Goal: Complete application form: Complete application form

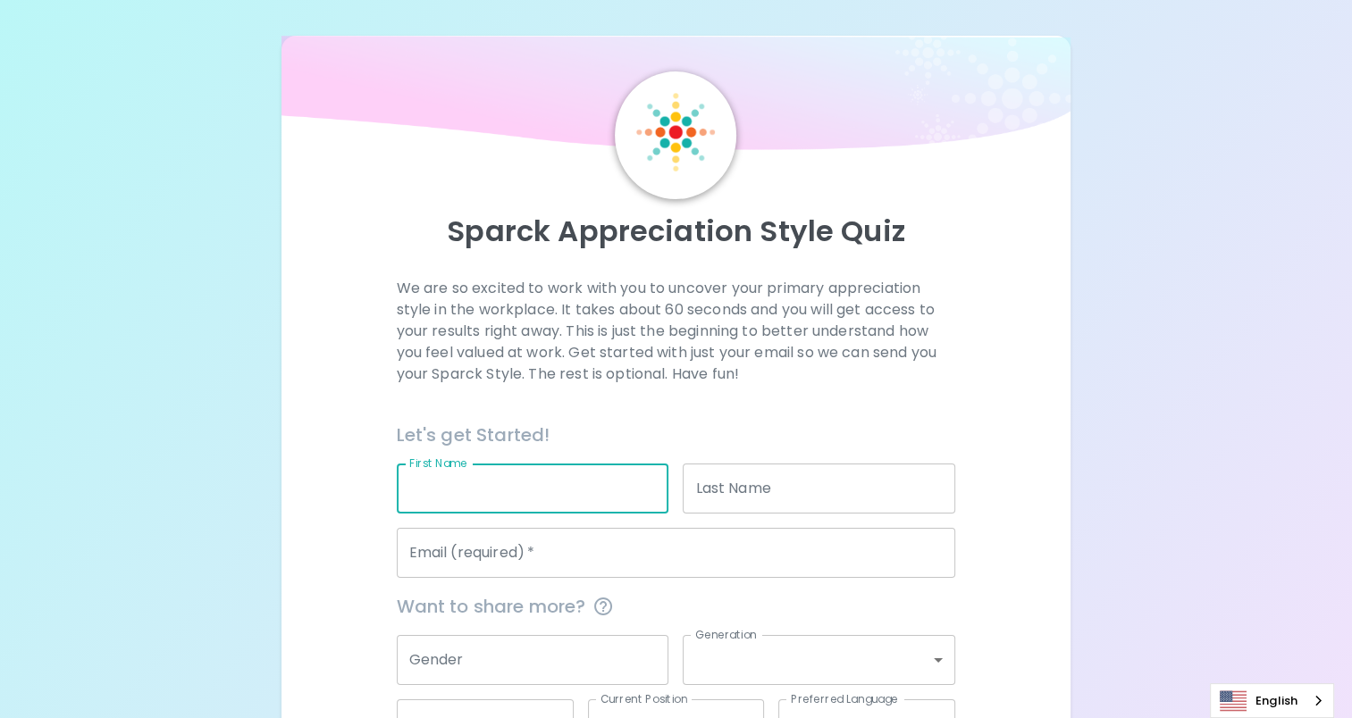
click at [609, 486] on input "First Name" at bounding box center [533, 489] width 273 height 50
type input "Hussain"
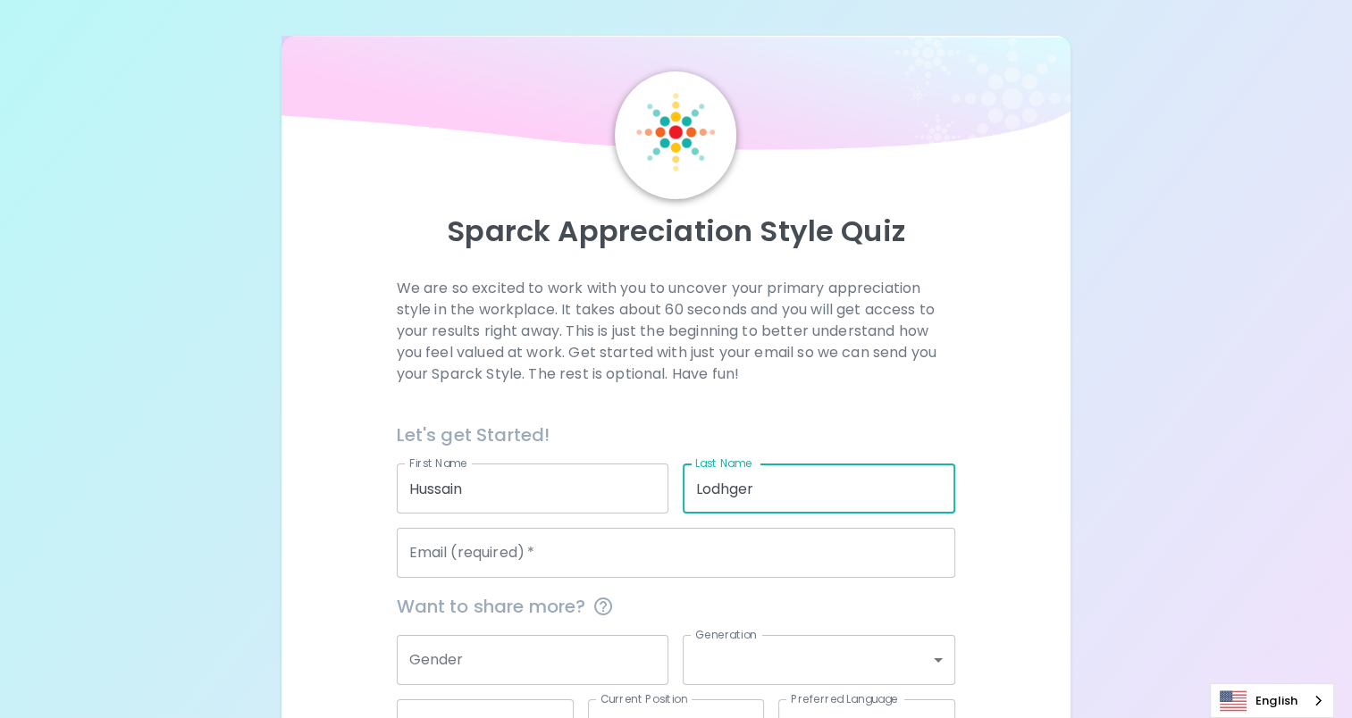
type input "Lodhger"
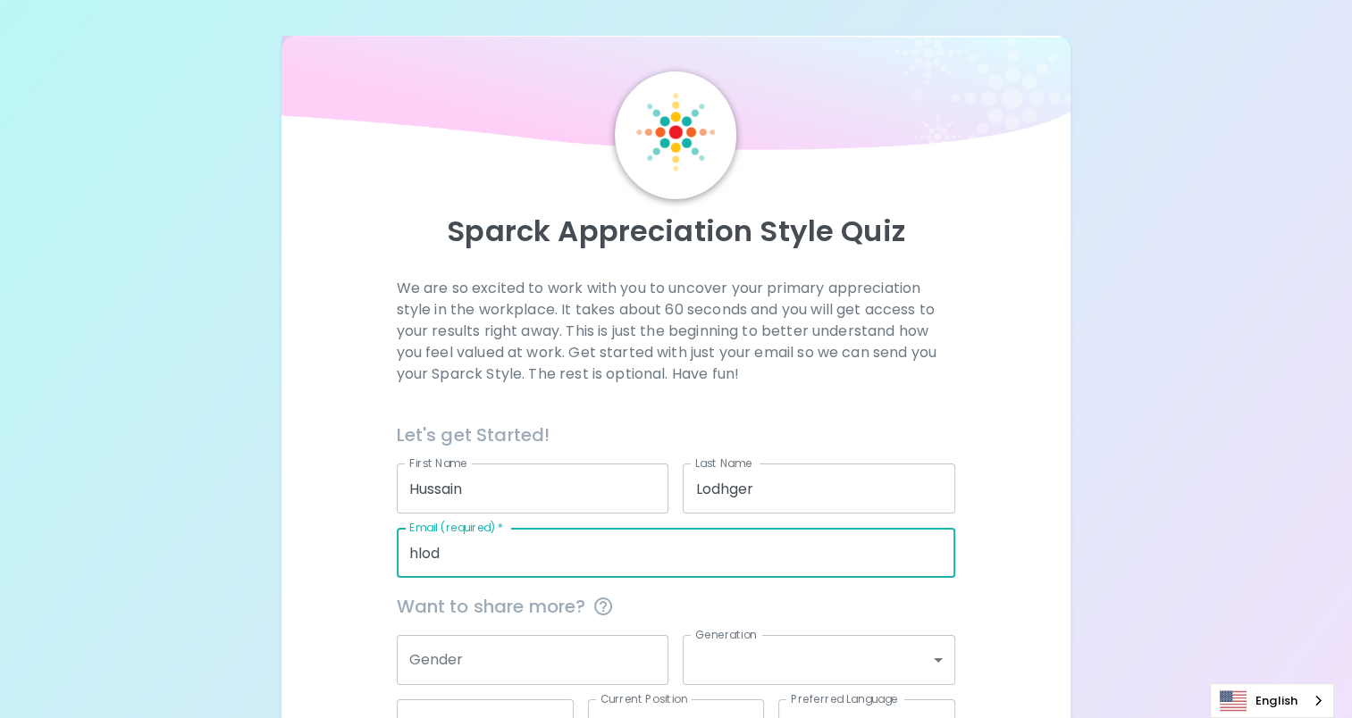
type input "[EMAIL_ADDRESS][DOMAIN_NAME]"
type input "Microsoft Internal"
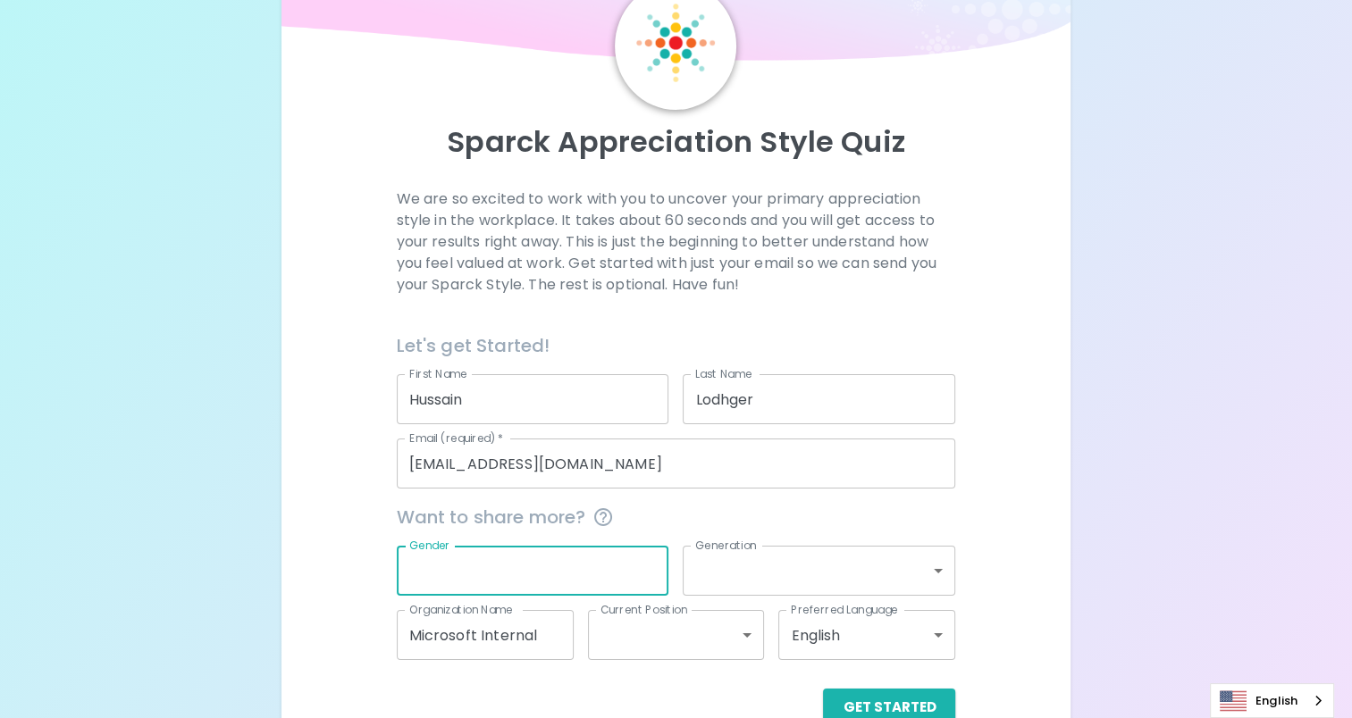
click at [520, 579] on input "Gender" at bounding box center [533, 571] width 273 height 50
type input "[DEMOGRAPHIC_DATA]"
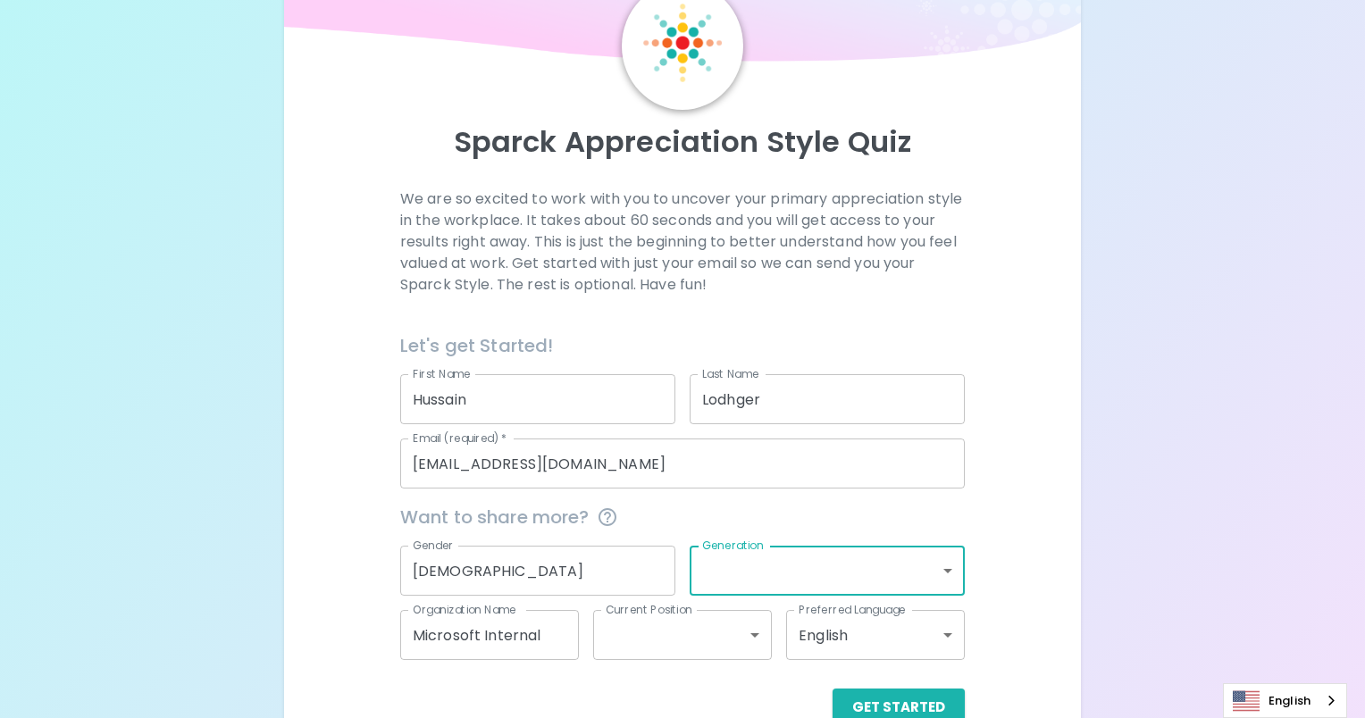
click at [831, 559] on body "Sparck Appreciation Style Quiz We are so excited to work with you to uncover yo…" at bounding box center [682, 337] width 1365 height 852
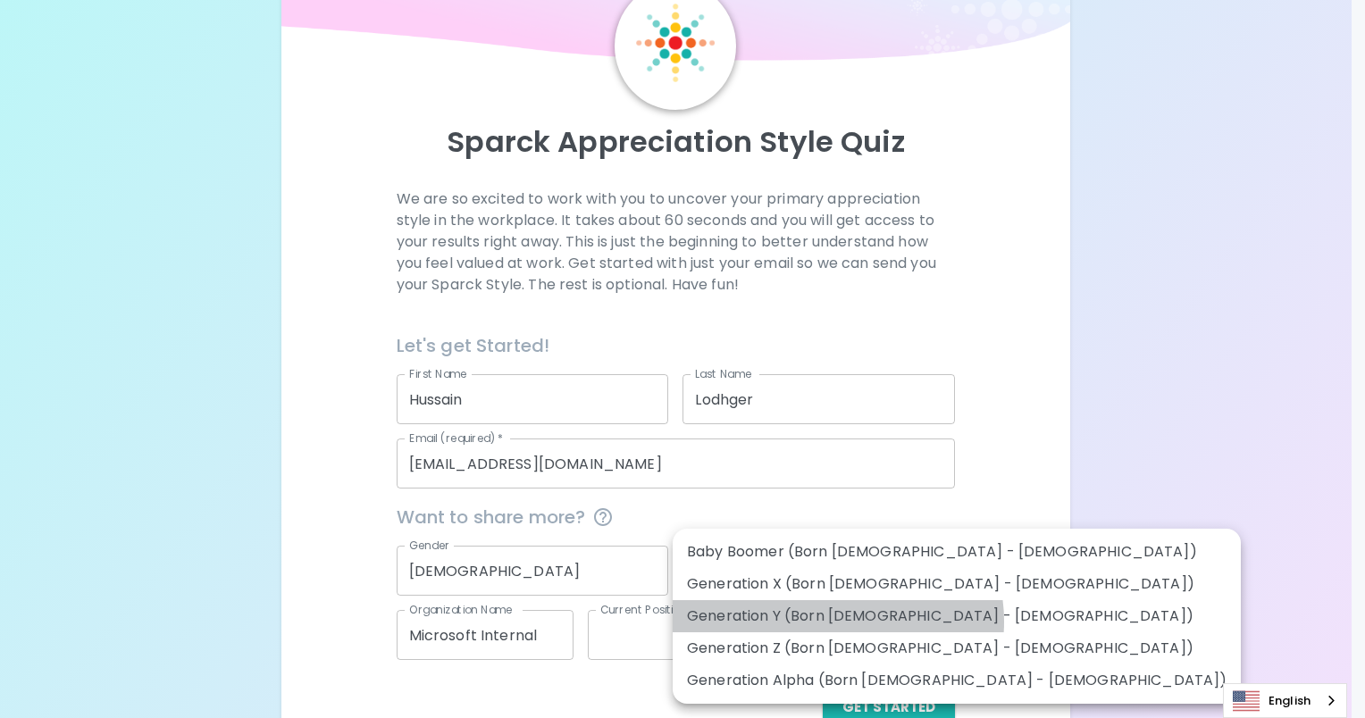
click at [837, 622] on li "Generation Y (Born [DEMOGRAPHIC_DATA] - [DEMOGRAPHIC_DATA])" at bounding box center [957, 616] width 568 height 32
type input "generation_y"
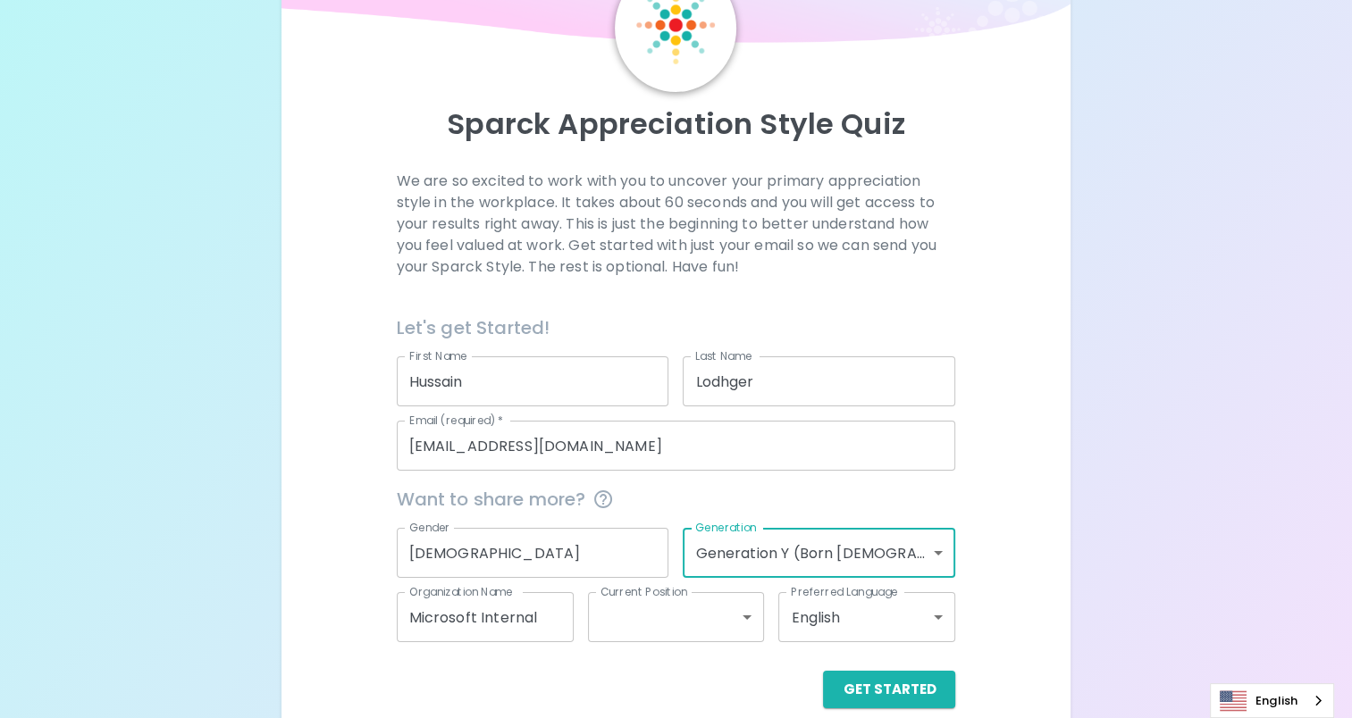
scroll to position [132, 0]
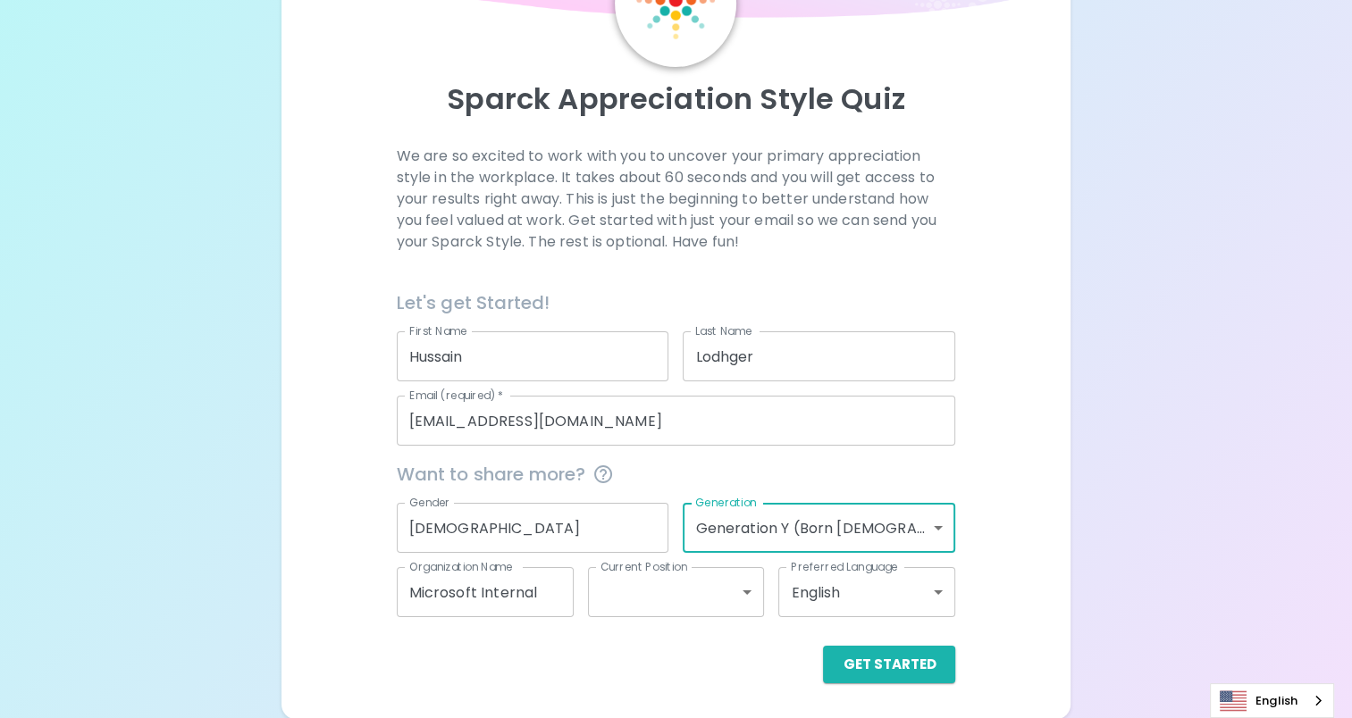
click at [729, 587] on body "Sparck Appreciation Style Quiz We are so excited to work with you to uncover yo…" at bounding box center [676, 294] width 1352 height 852
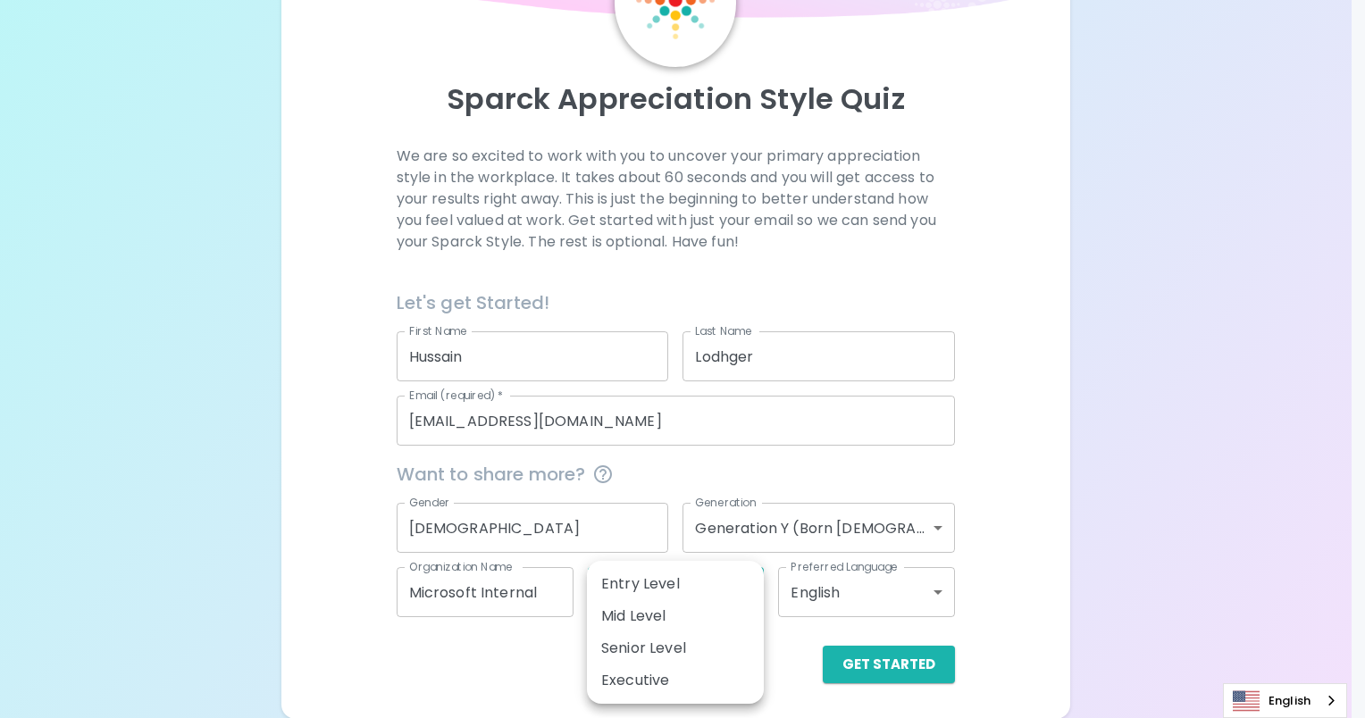
click at [718, 610] on li "Mid Level" at bounding box center [675, 616] width 177 height 32
type input "mid_level"
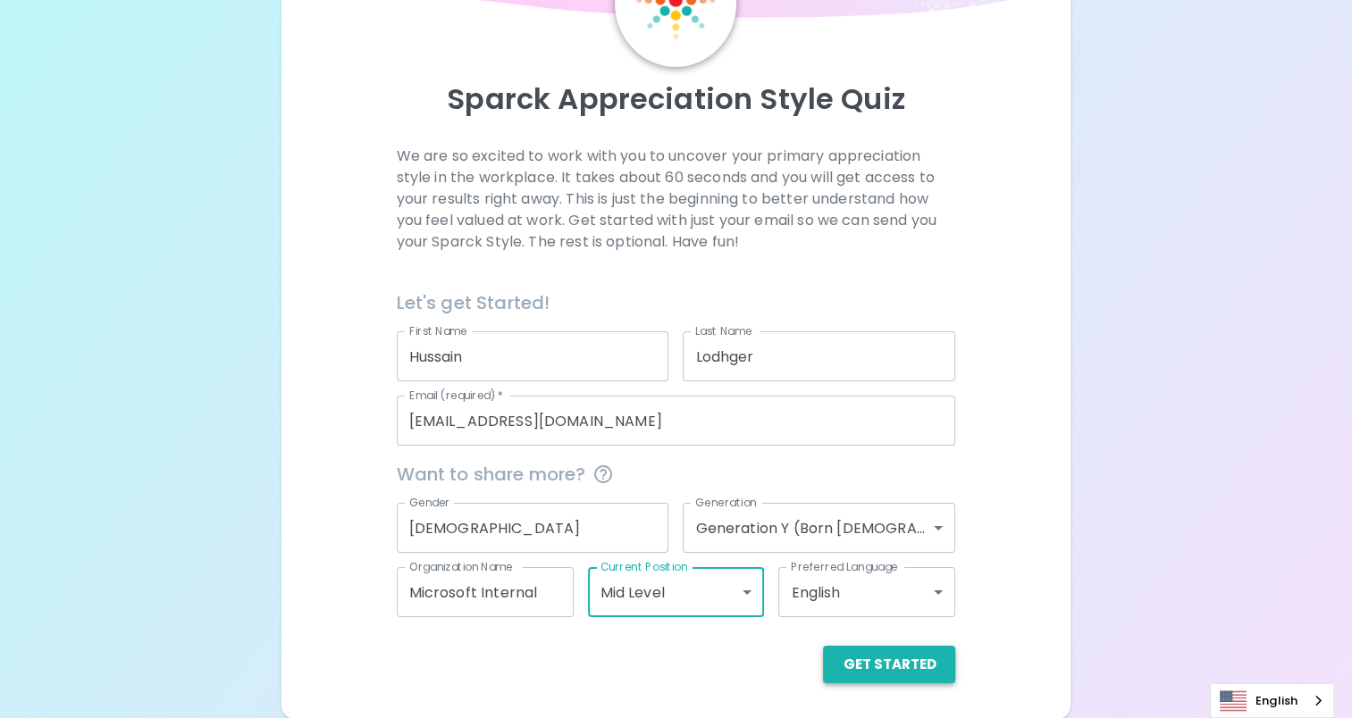
click at [897, 654] on button "Get Started" at bounding box center [889, 665] width 132 height 38
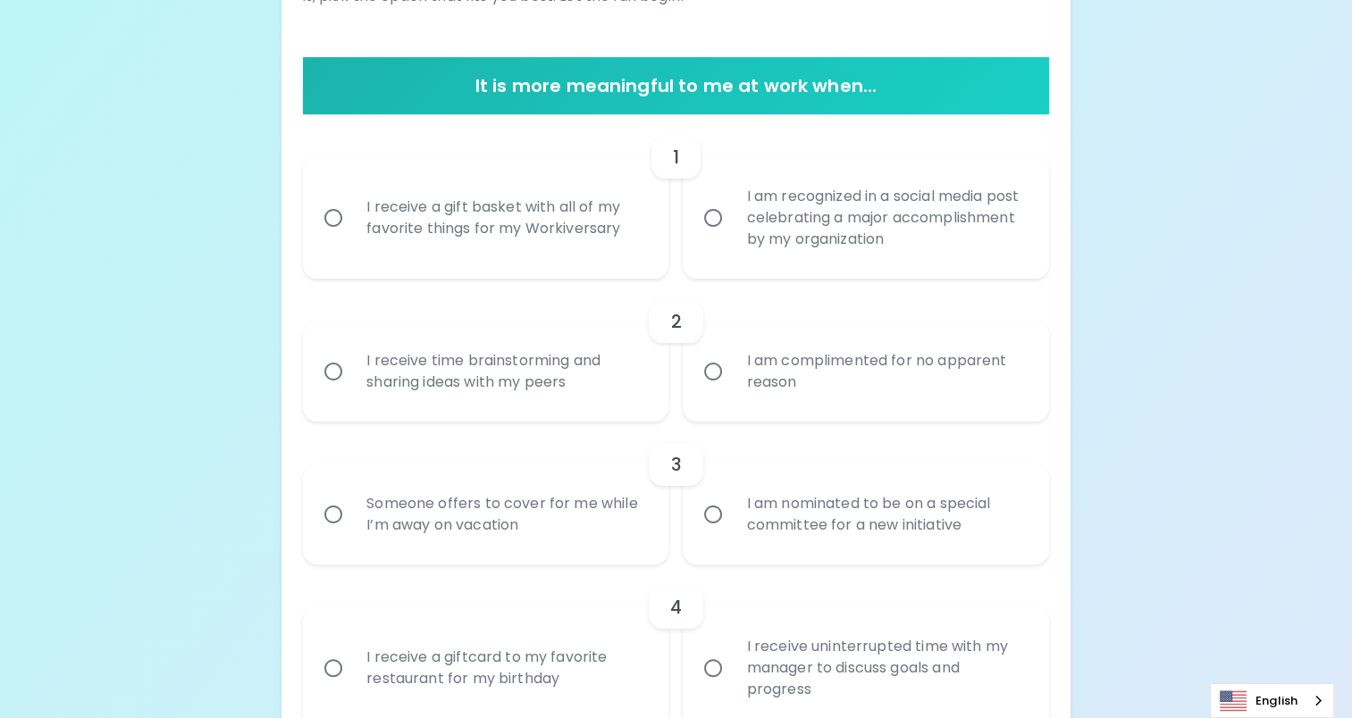
scroll to position [0, 0]
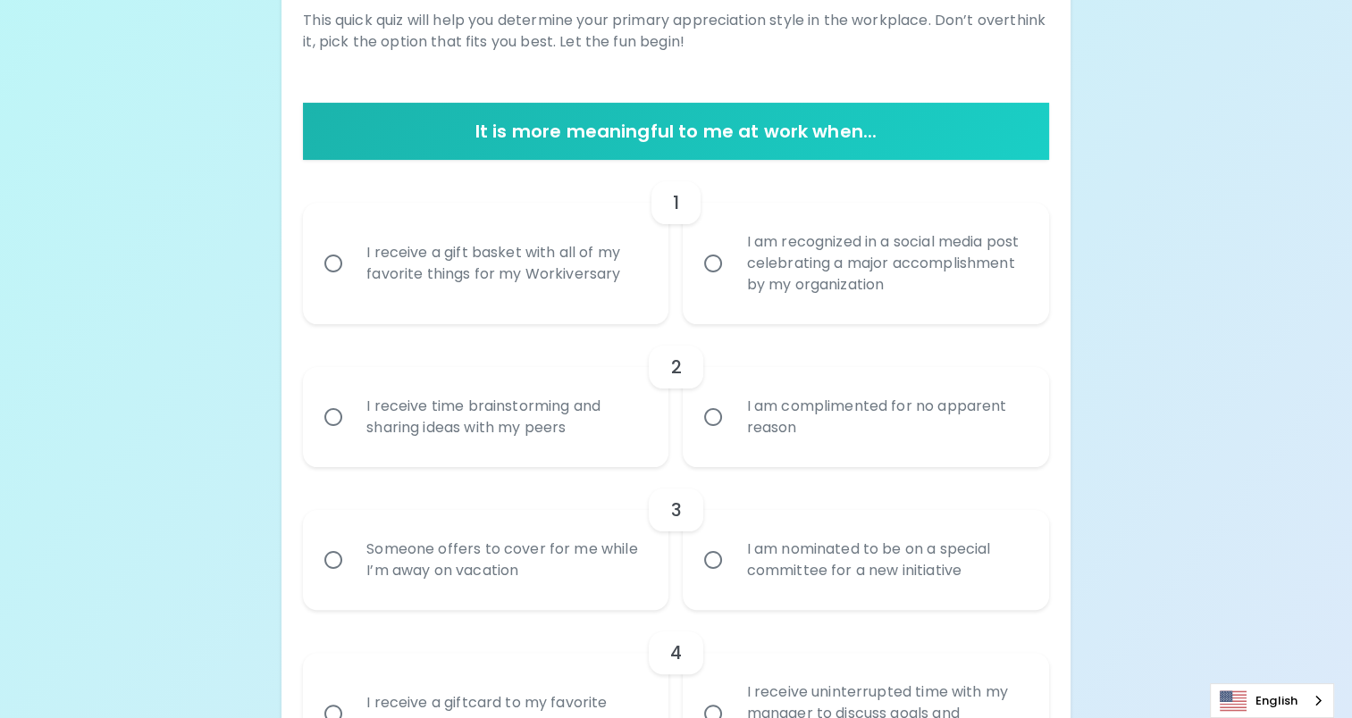
click at [707, 418] on input "I am complimented for no apparent reason" at bounding box center [713, 418] width 38 height 38
radio input "true"
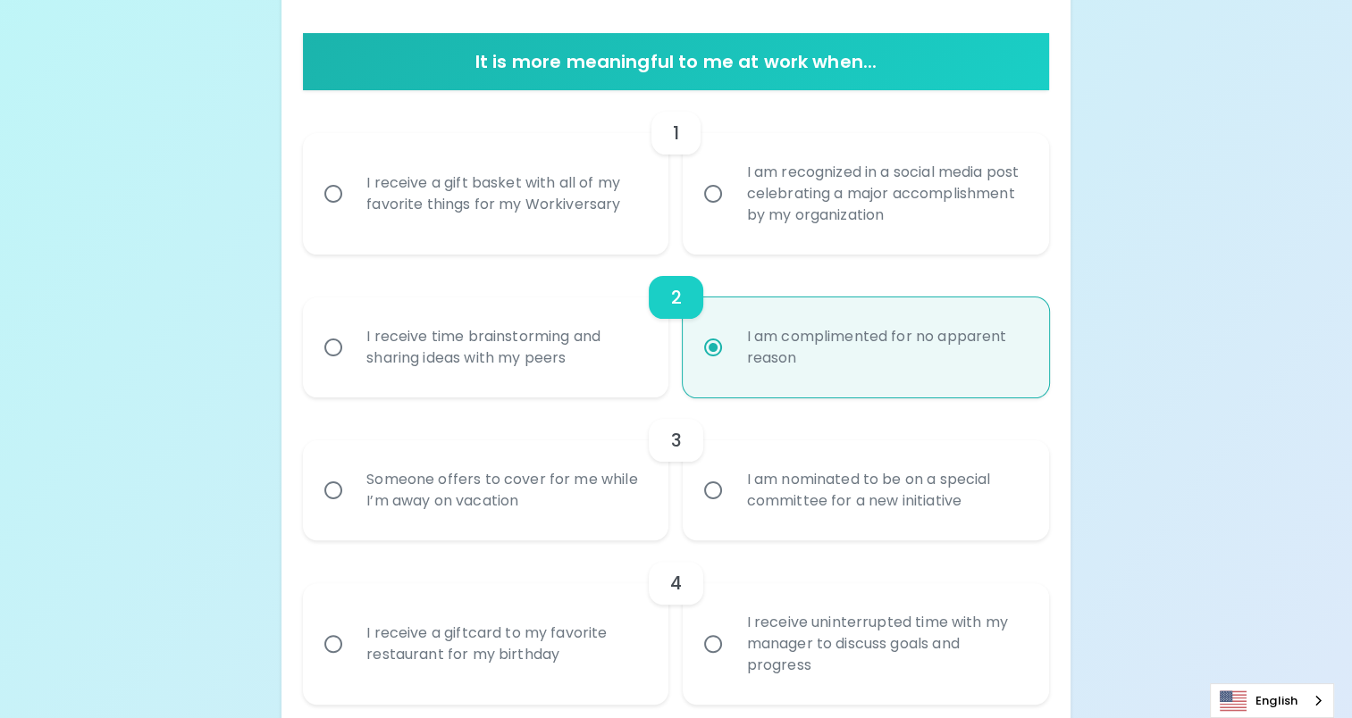
scroll to position [411, 0]
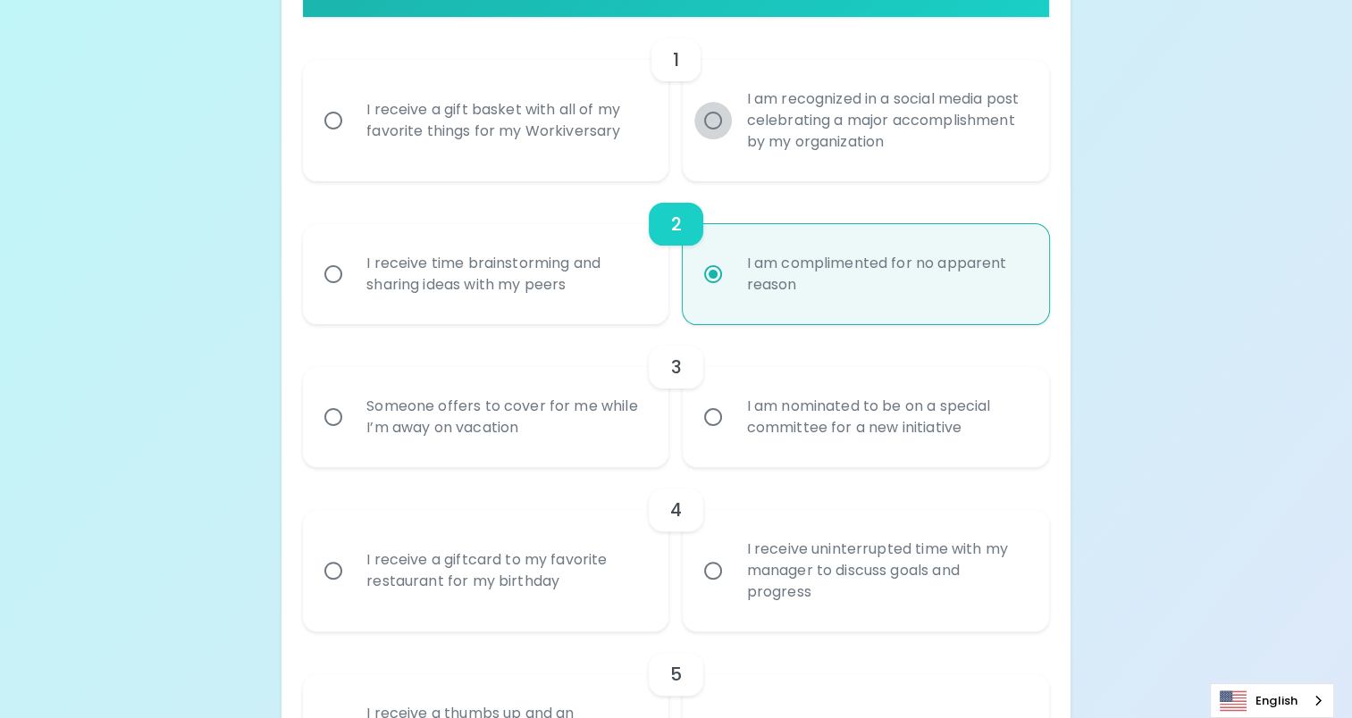
click at [711, 125] on input "I am recognized in a social media post celebrating a major accomplishment by my…" at bounding box center [713, 121] width 38 height 38
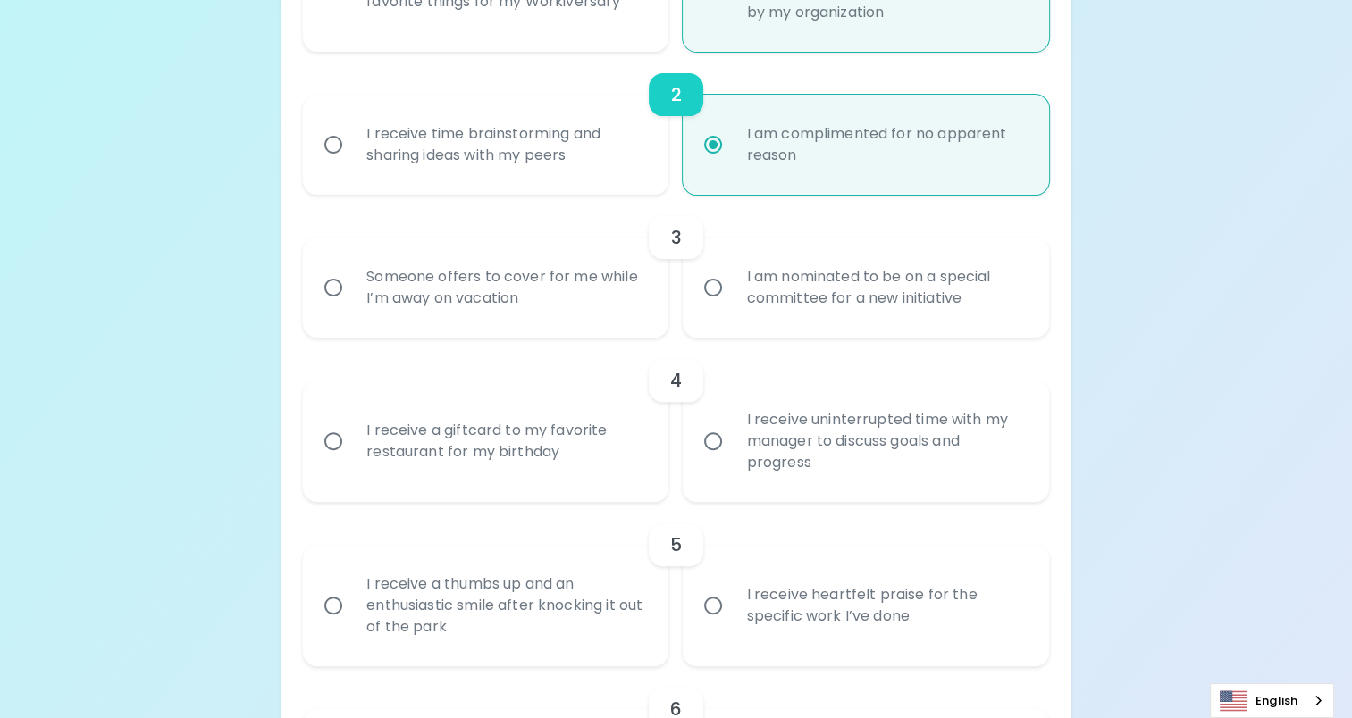
scroll to position [286, 0]
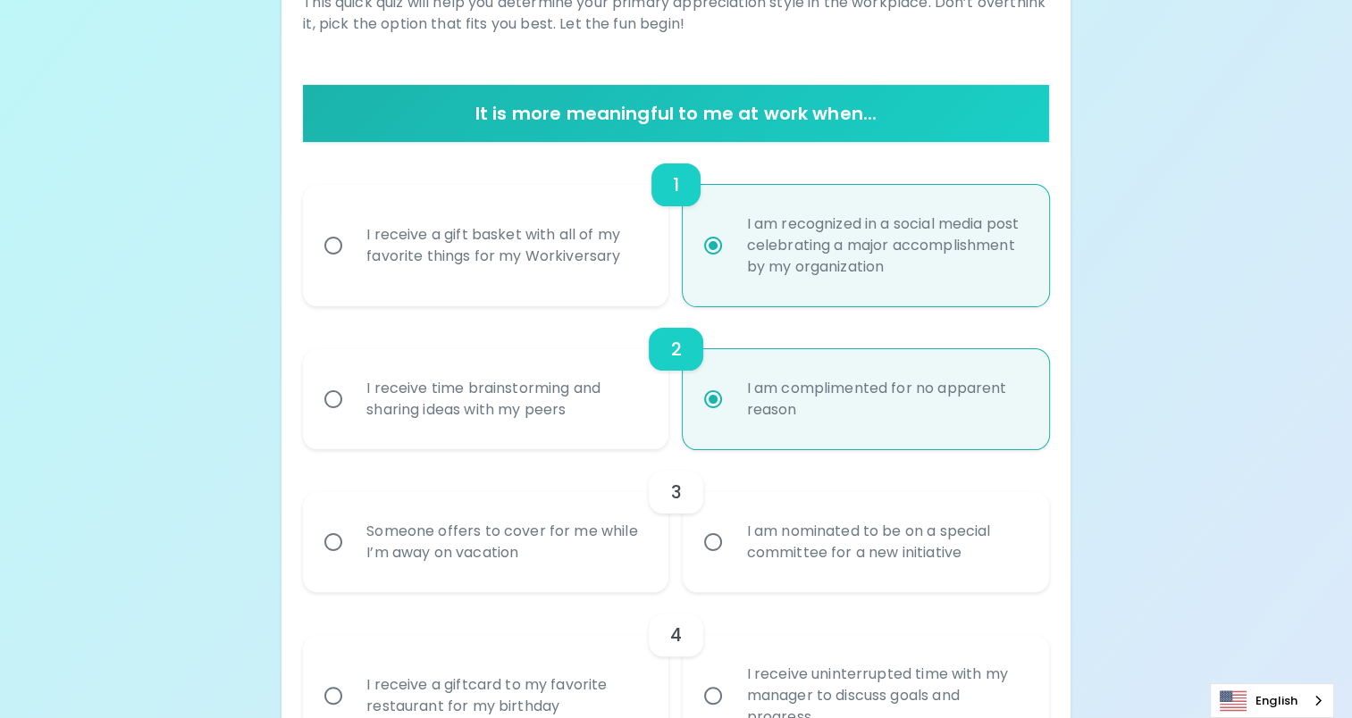
click at [718, 248] on input "I am recognized in a social media post celebrating a major accomplishment by my…" at bounding box center [713, 246] width 38 height 38
radio input "true"
click at [365, 229] on div "I receive a gift basket with all of my favorite things for my Workiversary" at bounding box center [505, 246] width 306 height 86
click at [352, 229] on input "I receive a gift basket with all of my favorite things for my Workiversary" at bounding box center [334, 246] width 38 height 38
radio input "false"
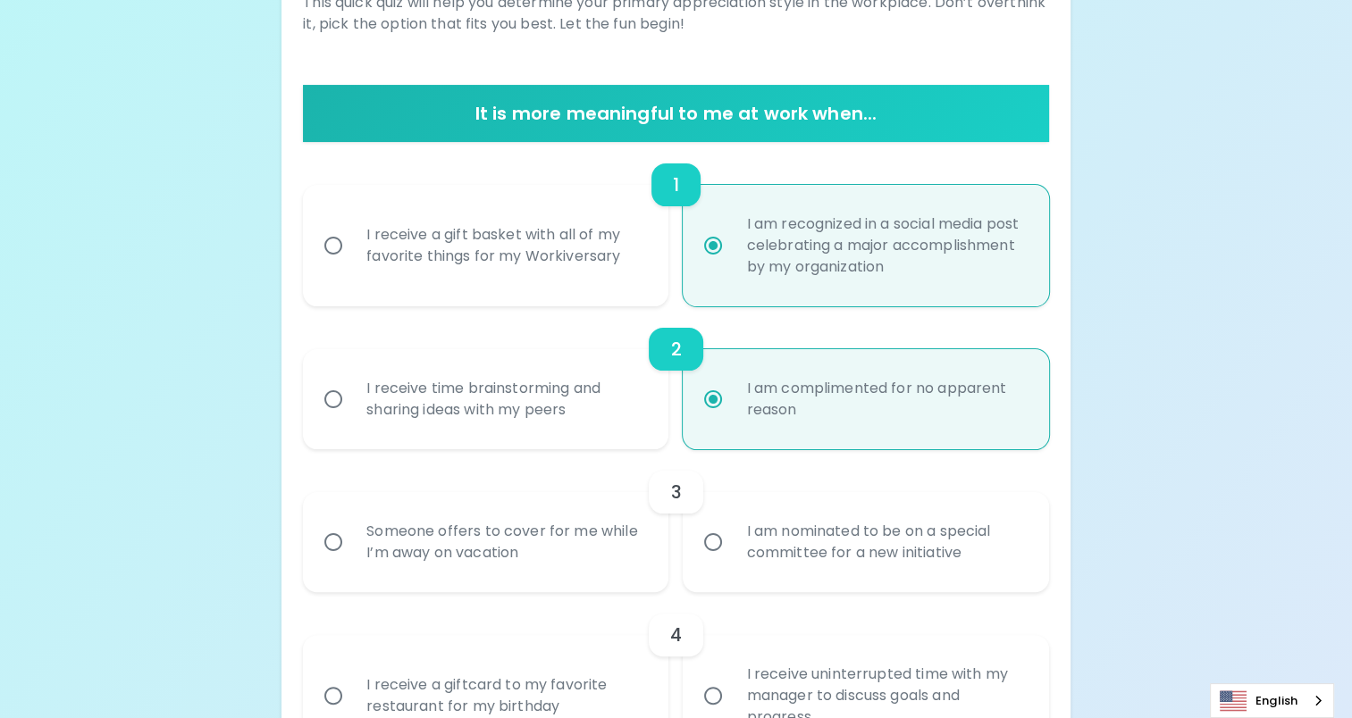
radio input "false"
radio input "true"
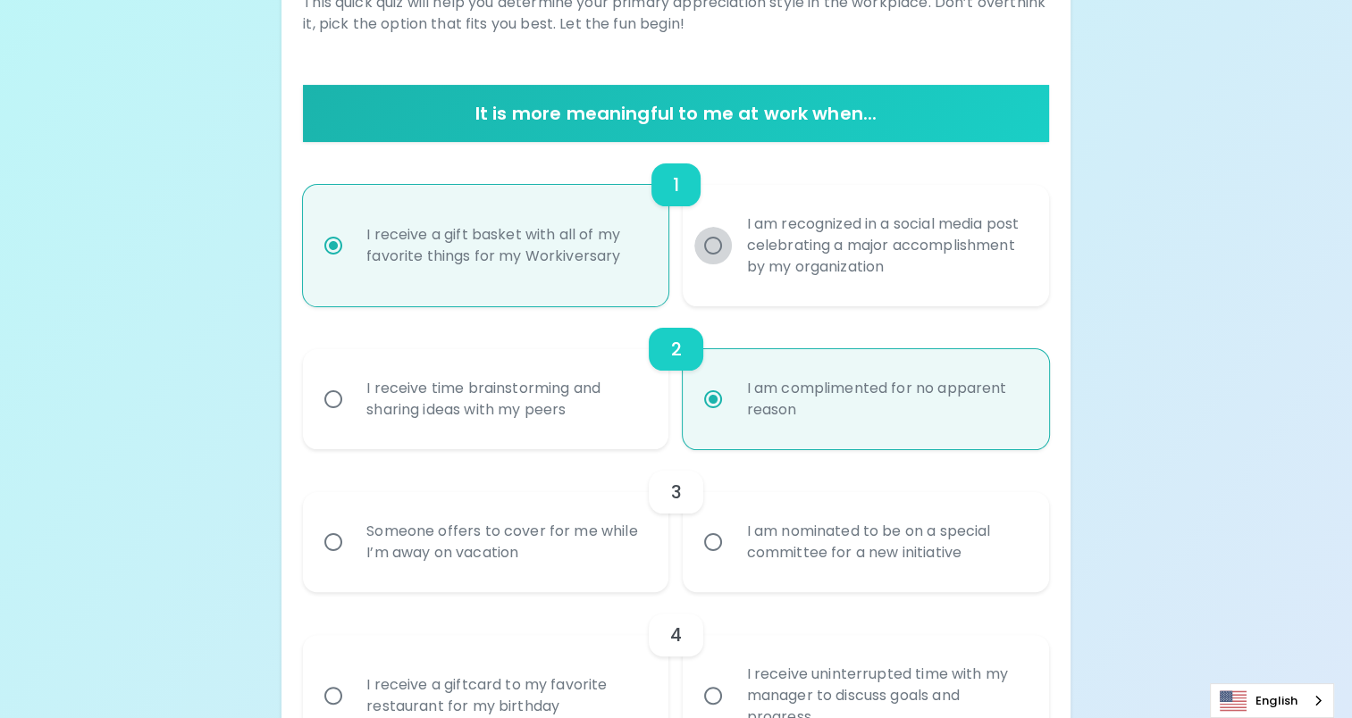
click at [709, 240] on input "I am recognized in a social media post celebrating a major accomplishment by my…" at bounding box center [713, 246] width 38 height 38
radio input "false"
radio input "true"
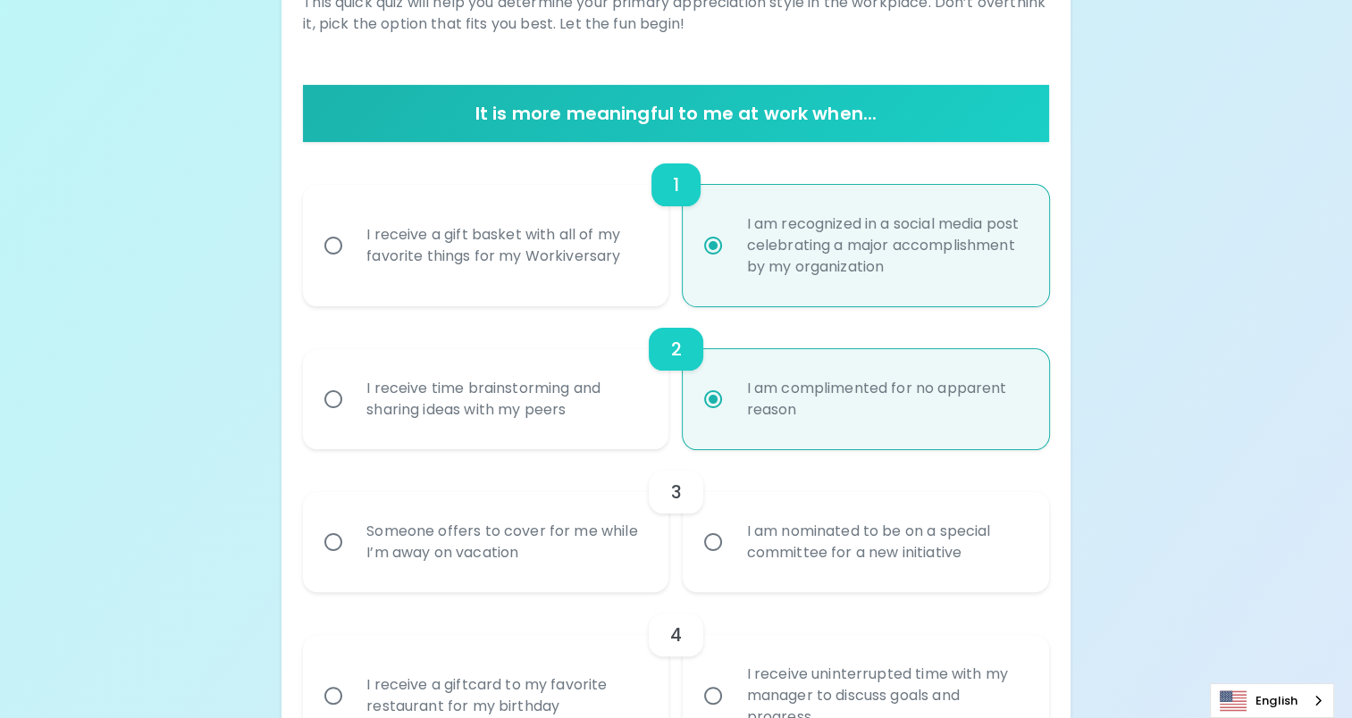
click at [328, 395] on input "I receive time brainstorming and sharing ideas with my peers" at bounding box center [334, 400] width 38 height 38
radio input "true"
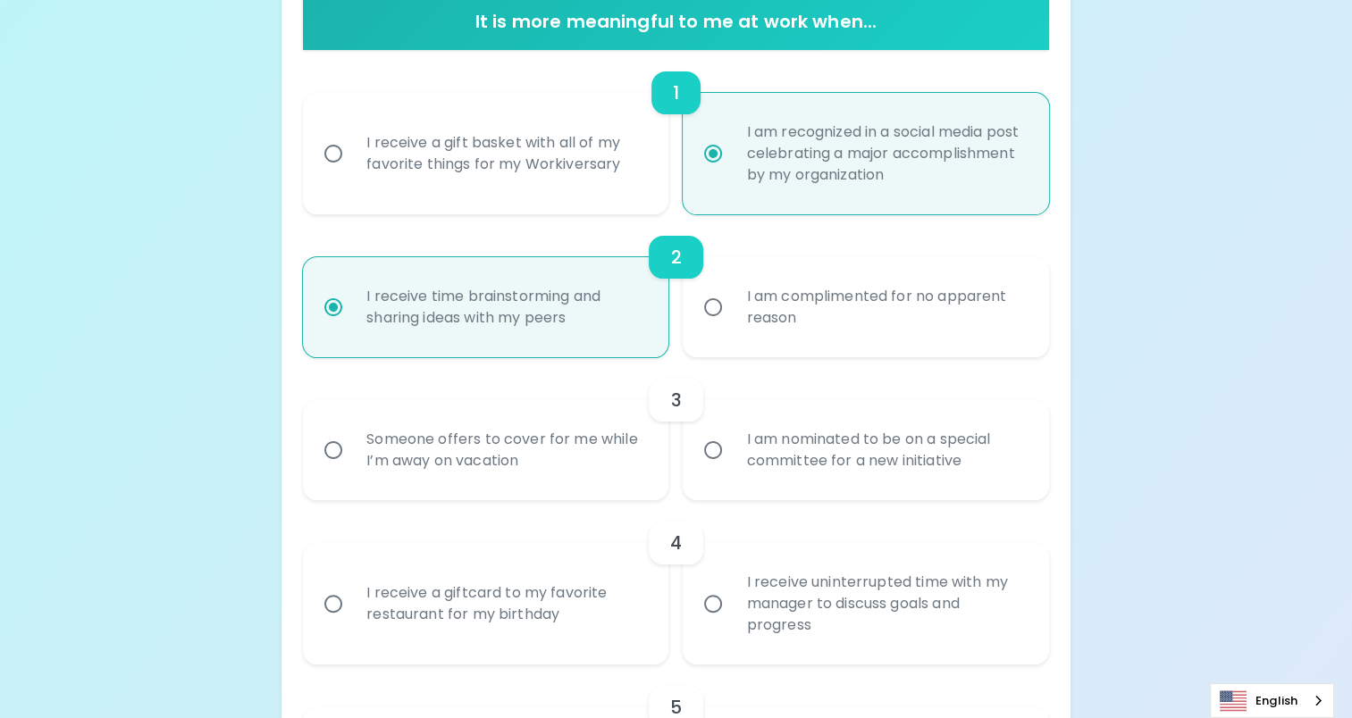
scroll to position [465, 0]
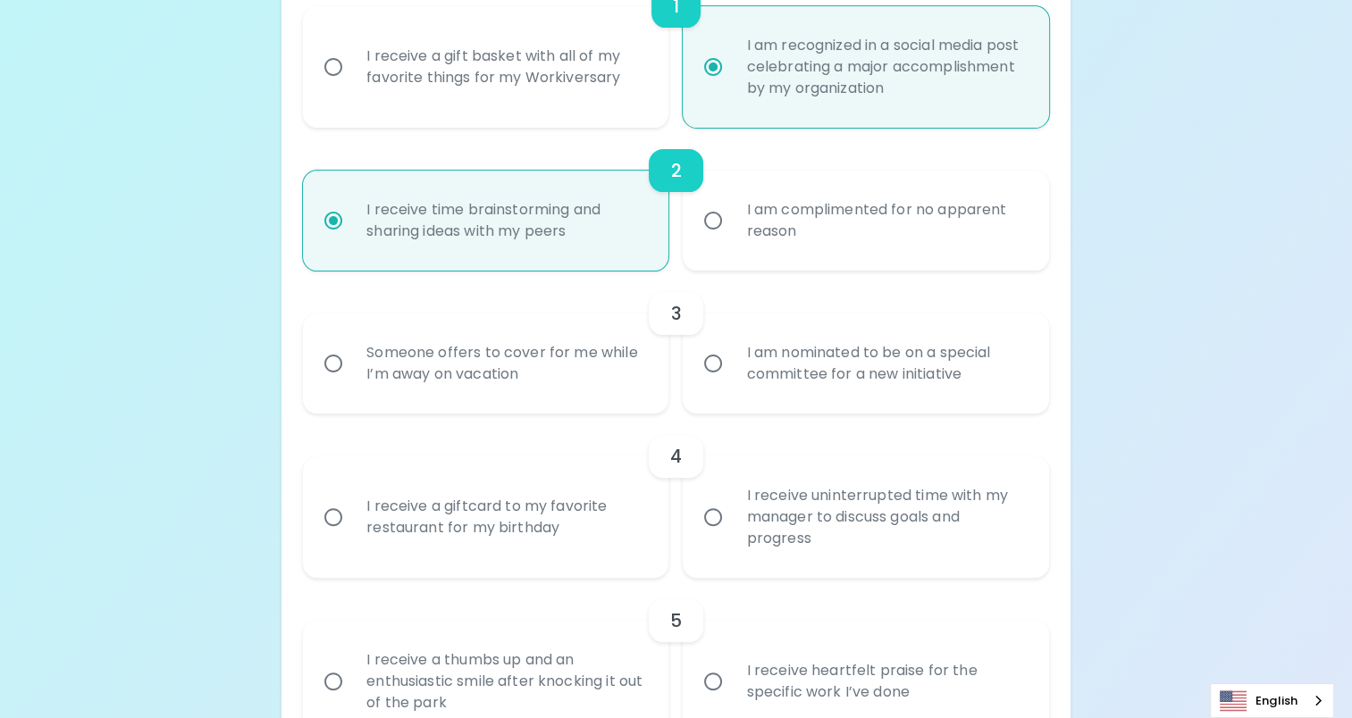
radio input "true"
click at [438, 369] on div "Someone offers to cover for me while I’m away on vacation" at bounding box center [505, 364] width 306 height 86
click at [352, 369] on input "Someone offers to cover for me while I’m away on vacation" at bounding box center [334, 364] width 38 height 38
radio input "false"
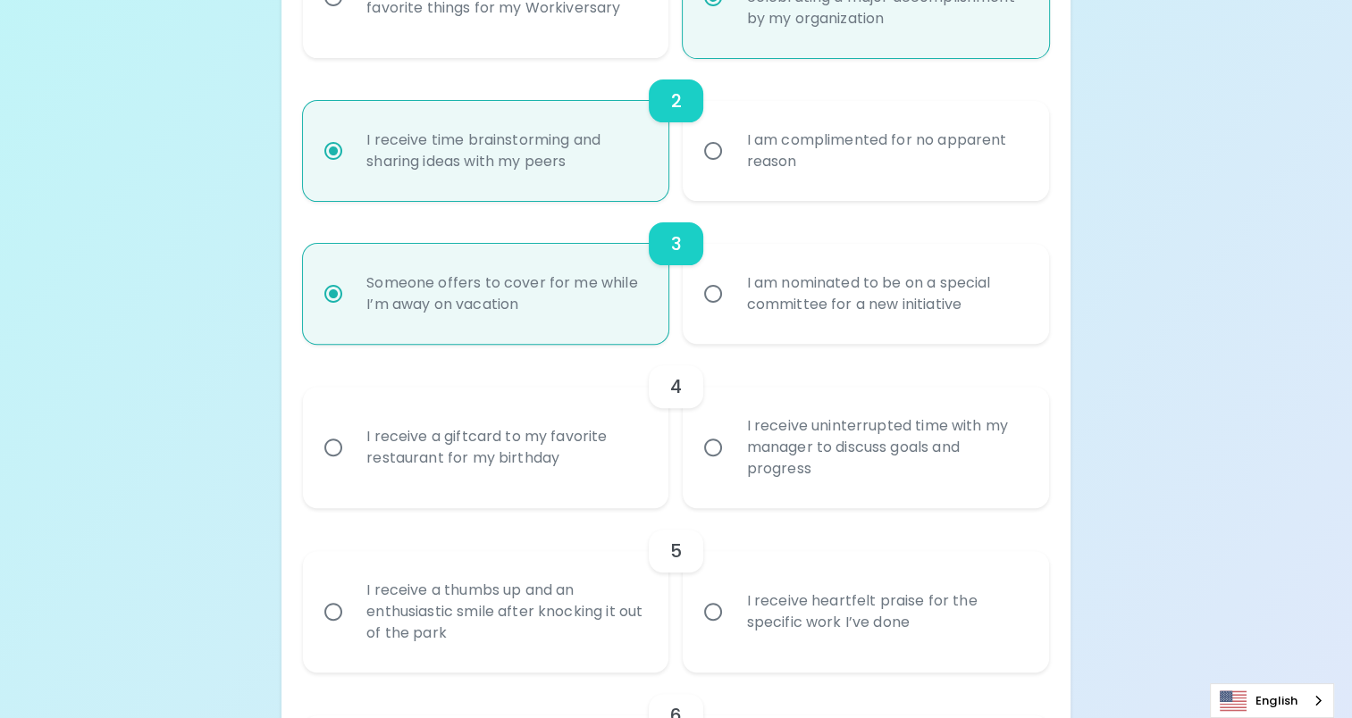
scroll to position [608, 0]
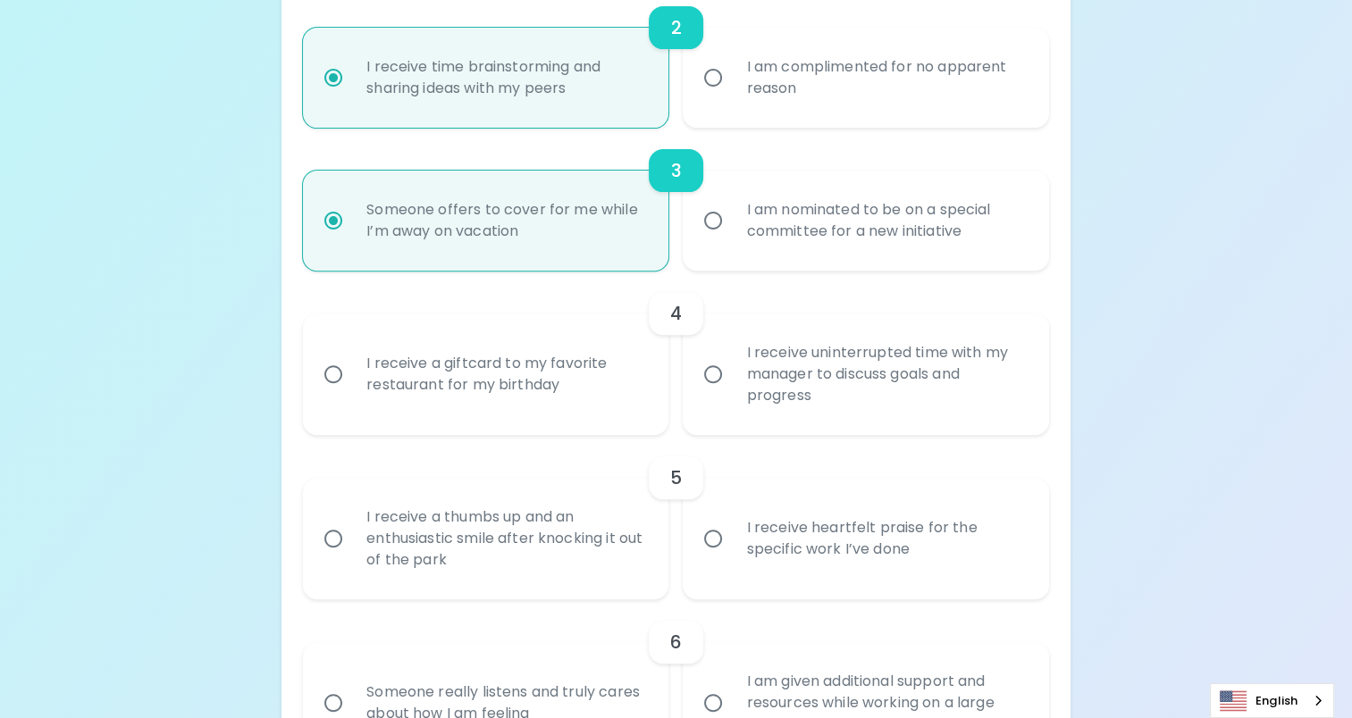
radio input "true"
click at [708, 370] on input "I receive uninterrupted time with my manager to discuss goals and progress" at bounding box center [713, 375] width 38 height 38
radio input "false"
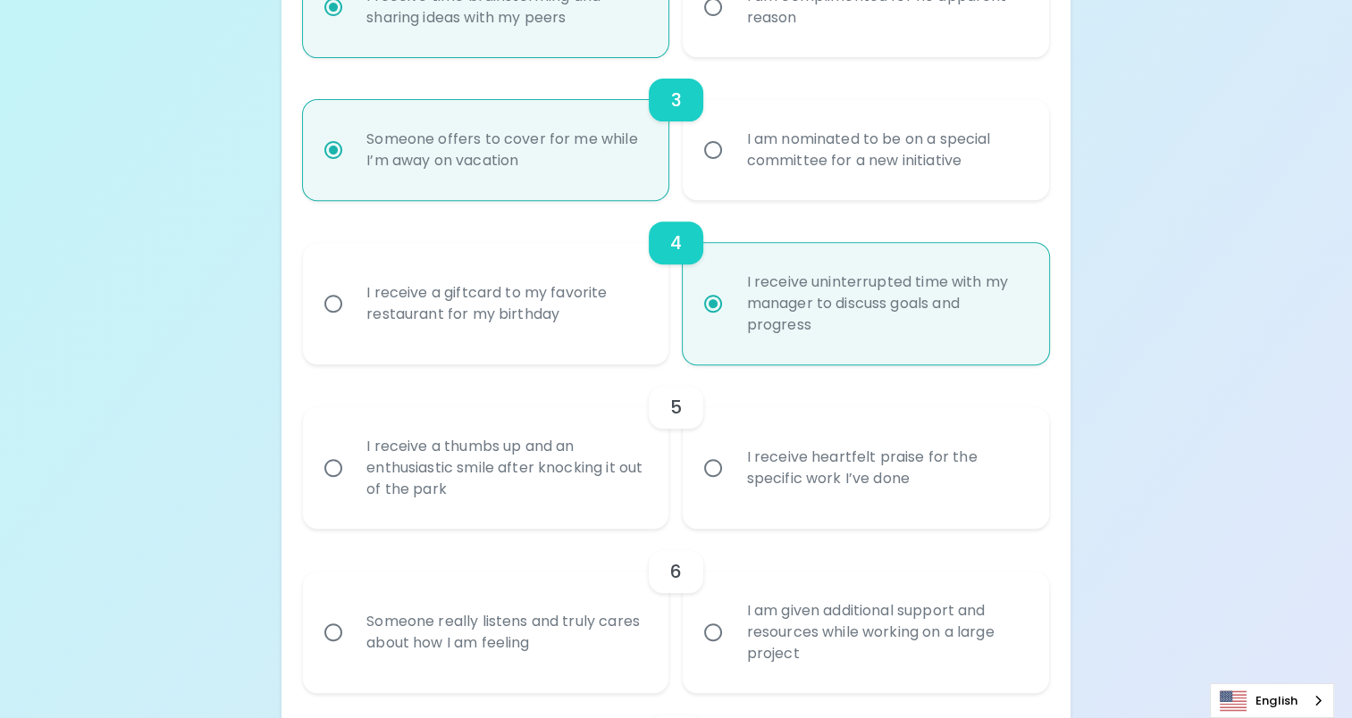
scroll to position [751, 0]
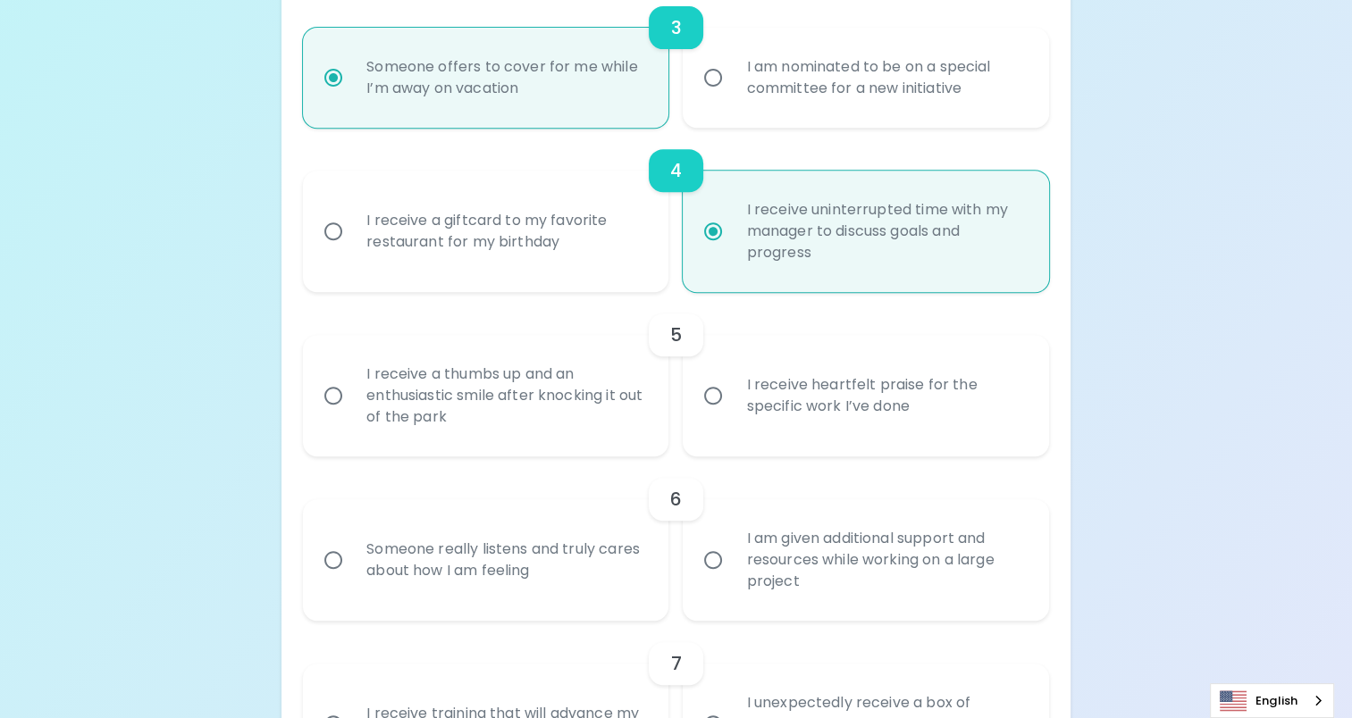
radio input "true"
click at [786, 385] on div "I receive heartfelt praise for the specific work I’ve done" at bounding box center [885, 396] width 306 height 86
click at [732, 385] on input "I receive heartfelt praise for the specific work I’ve done" at bounding box center [713, 396] width 38 height 38
radio input "false"
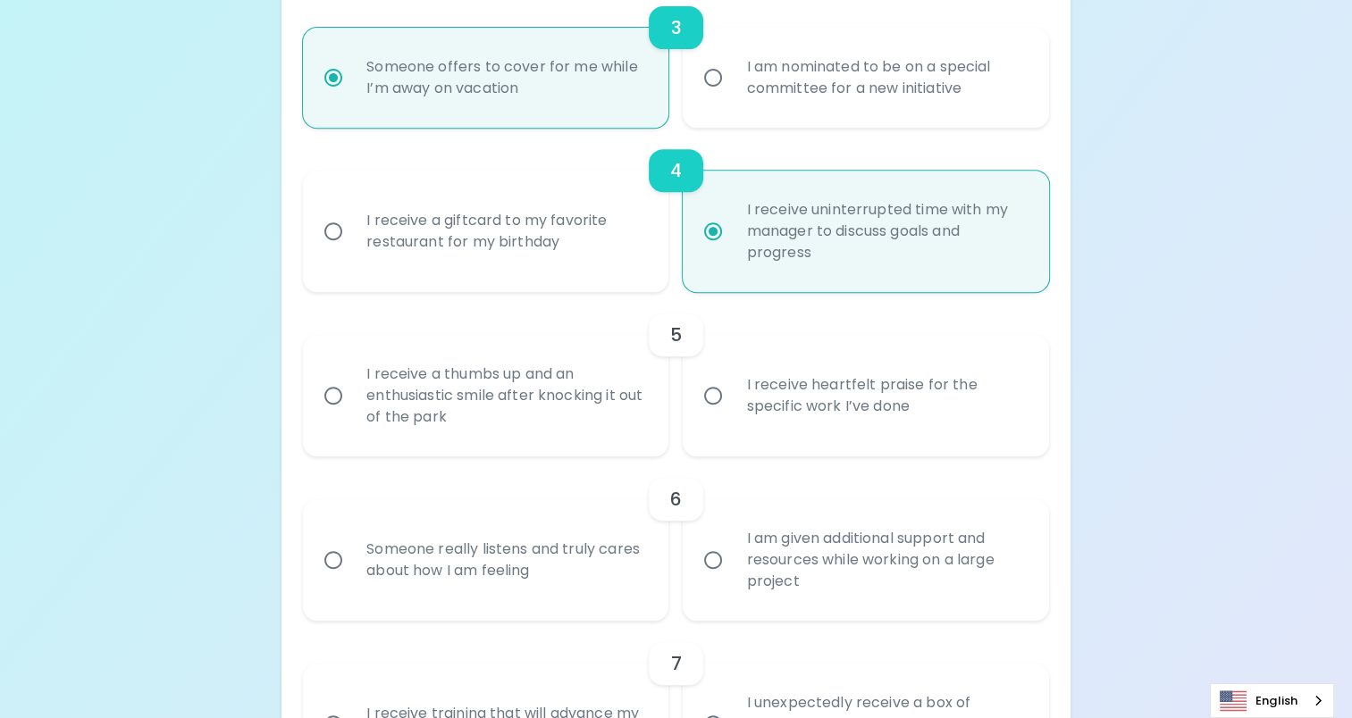
radio input "false"
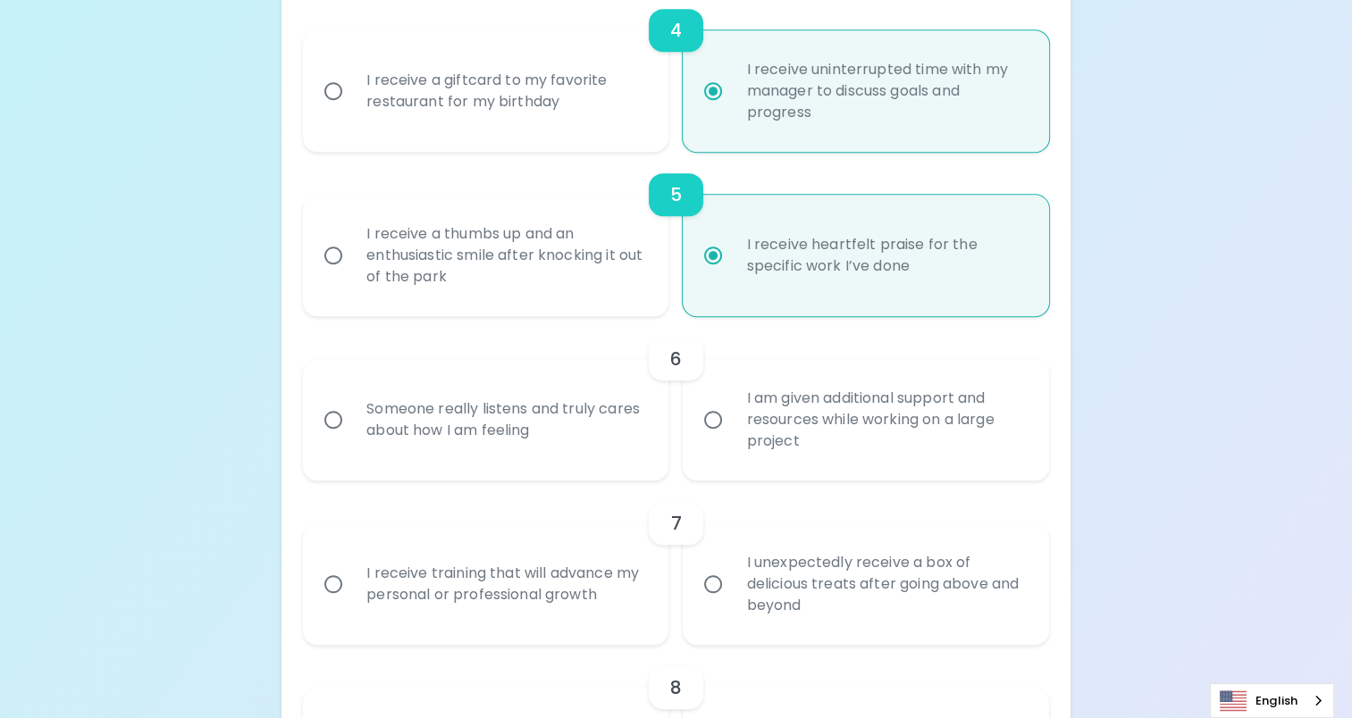
scroll to position [894, 0]
radio input "true"
click at [595, 418] on div "Someone really listens and truly cares about how I am feeling" at bounding box center [505, 417] width 306 height 86
click at [352, 418] on input "Someone really listens and truly cares about how I am feeling" at bounding box center [334, 418] width 38 height 38
radio input "false"
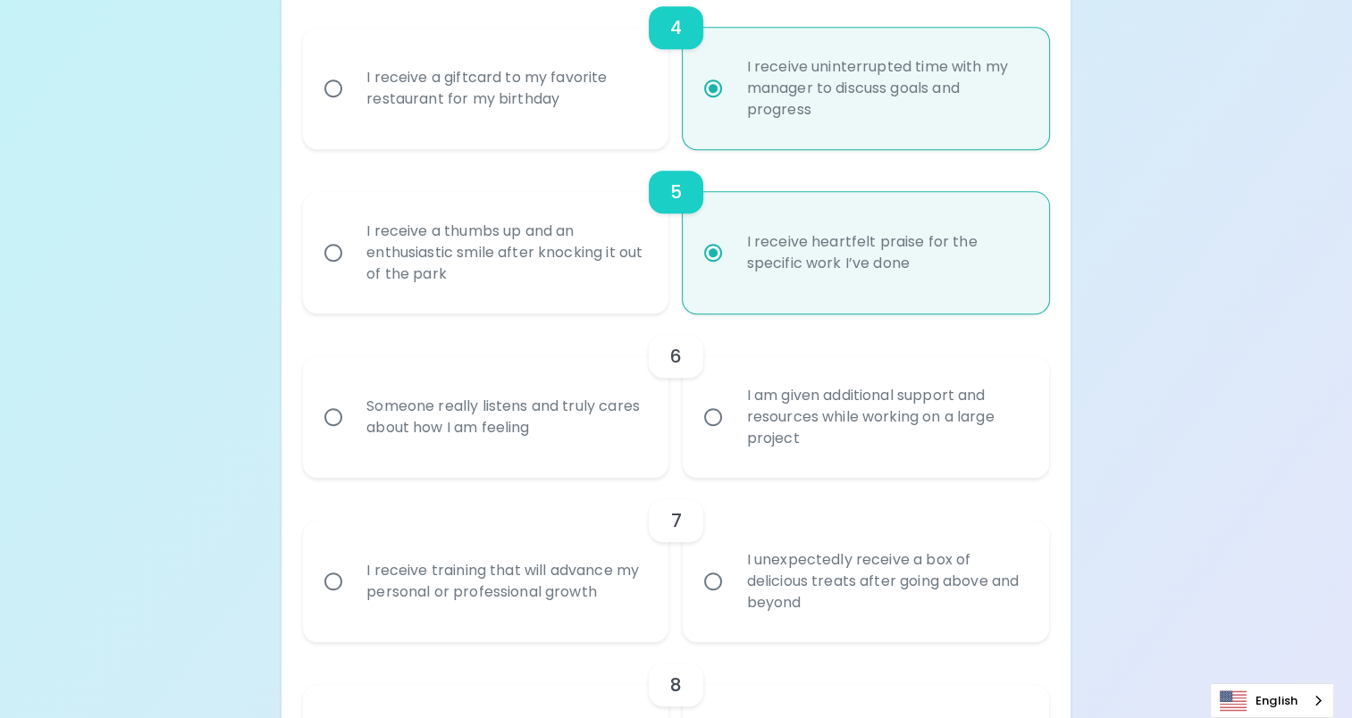
radio input "false"
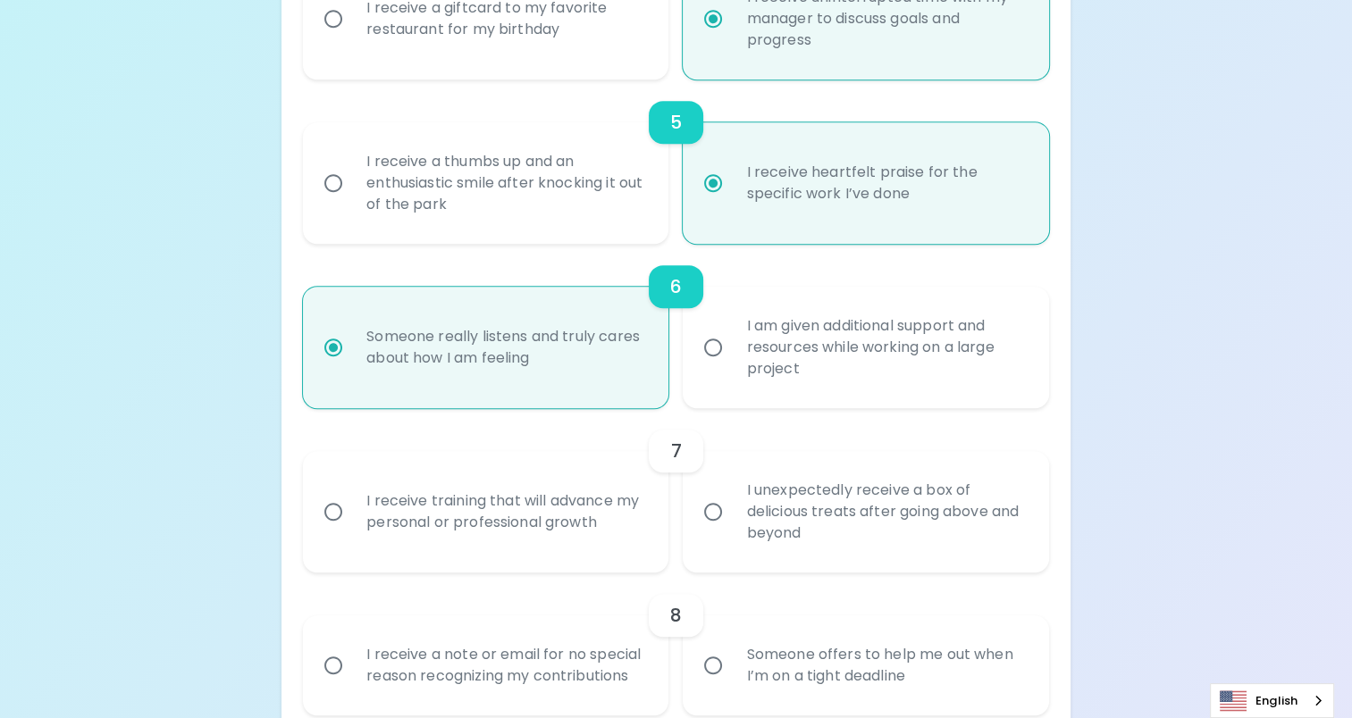
scroll to position [1036, 0]
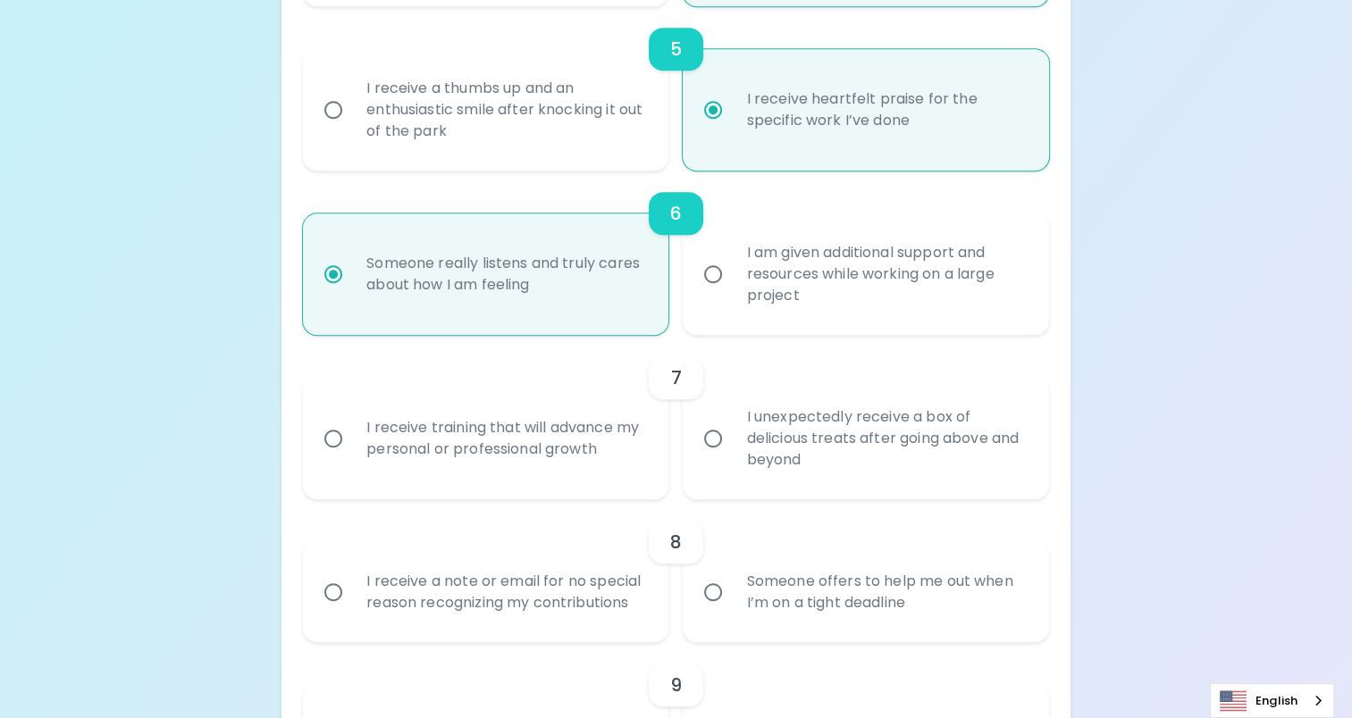
radio input "true"
click at [596, 457] on div "I receive training that will advance my personal or professional growth" at bounding box center [505, 439] width 306 height 86
click at [352, 457] on input "I receive training that will advance my personal or professional growth" at bounding box center [334, 439] width 38 height 38
radio input "false"
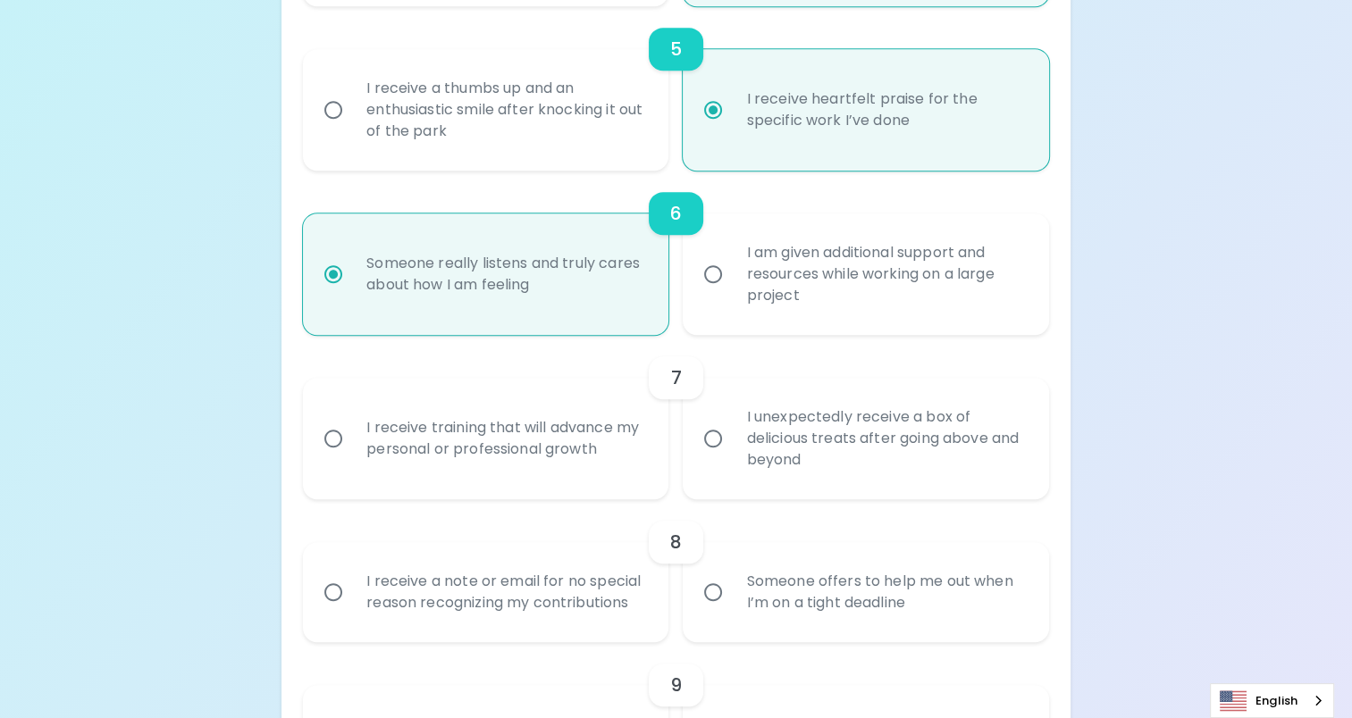
radio input "false"
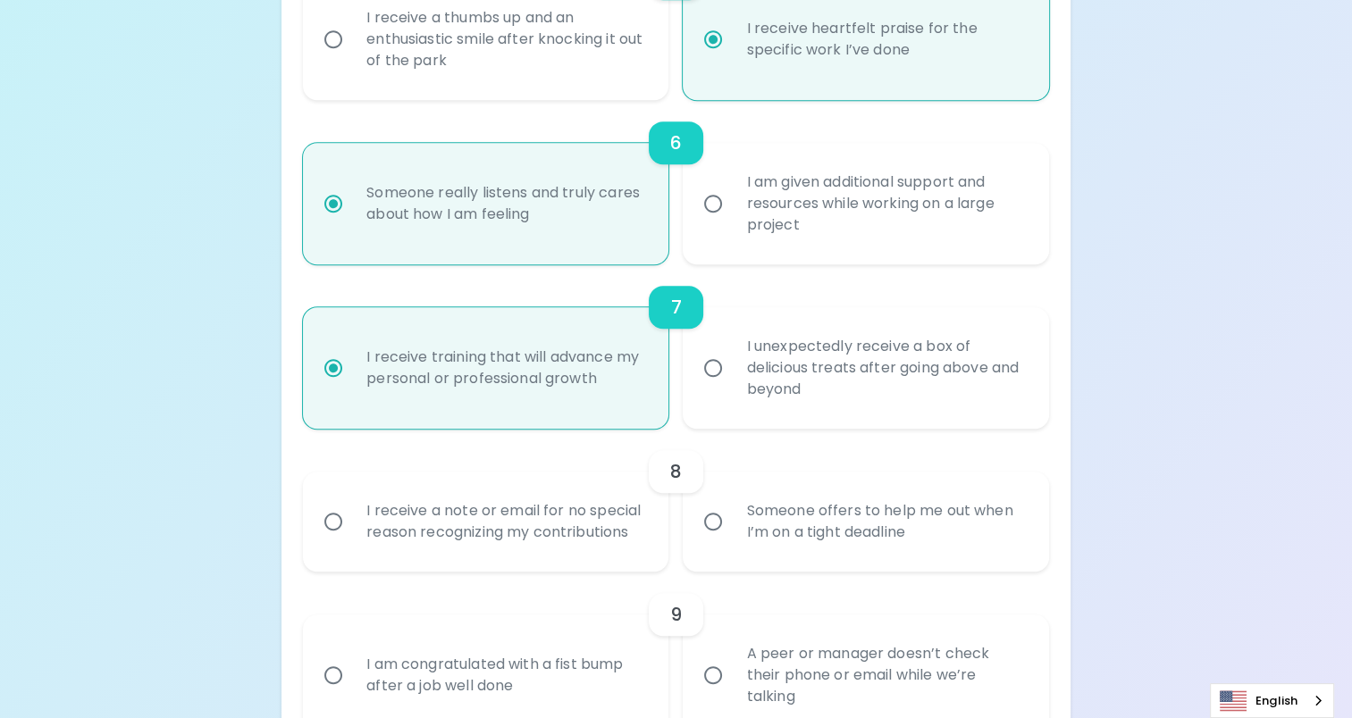
scroll to position [1179, 0]
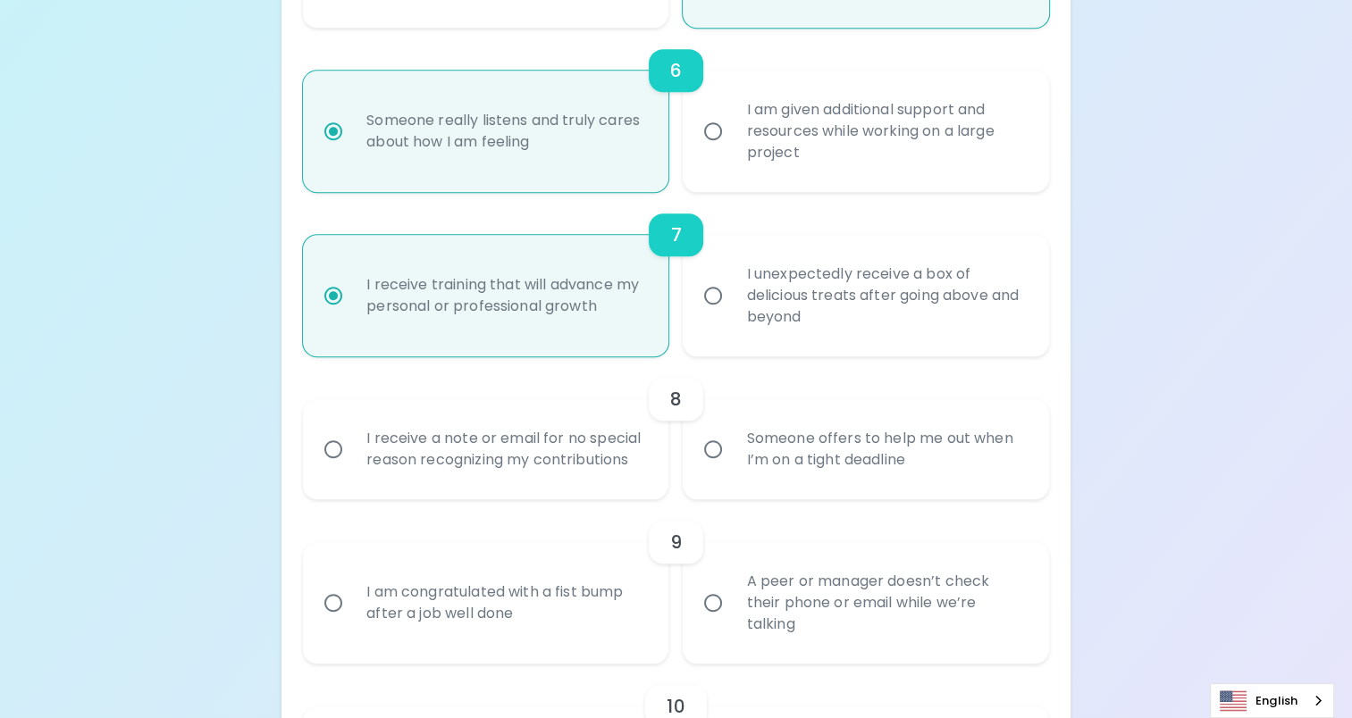
radio input "true"
click at [741, 460] on div "Someone offers to help me out when I’m on a tight deadline" at bounding box center [885, 450] width 306 height 86
click at [732, 460] on input "Someone offers to help me out when I’m on a tight deadline" at bounding box center [713, 450] width 38 height 38
radio input "false"
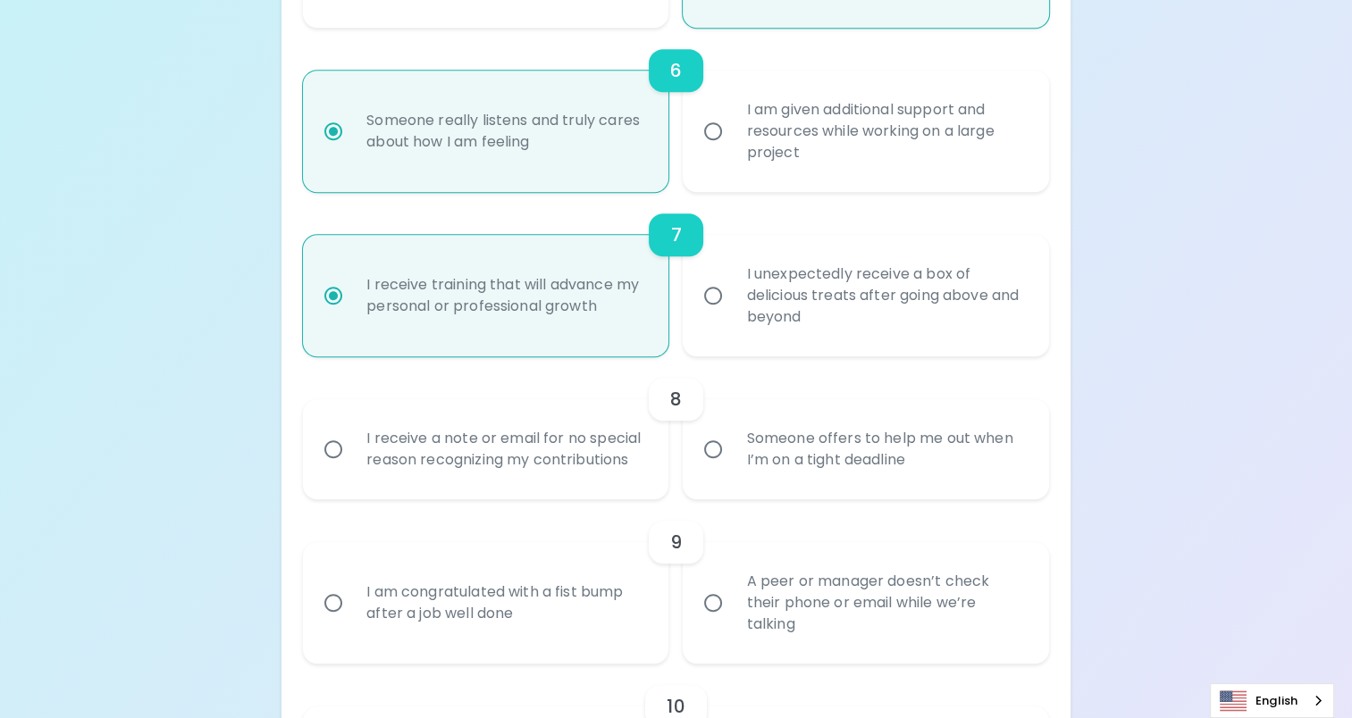
radio input "false"
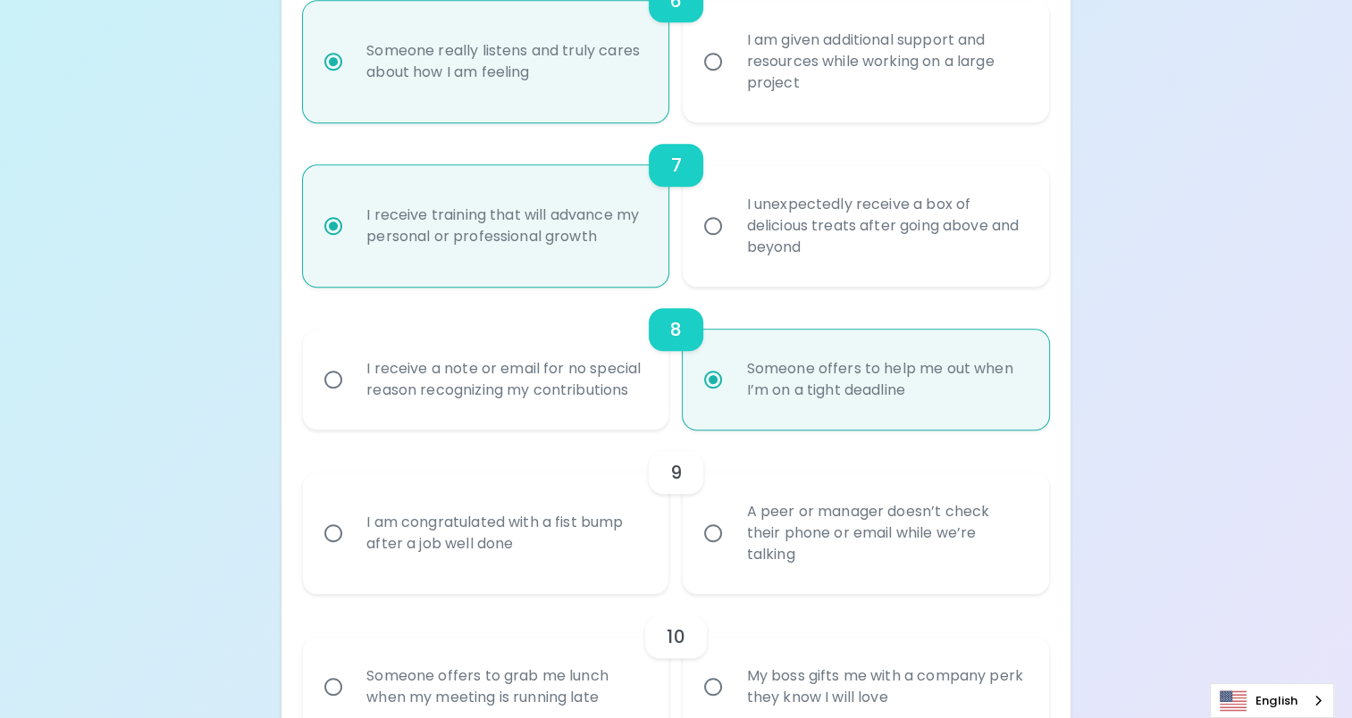
scroll to position [1322, 0]
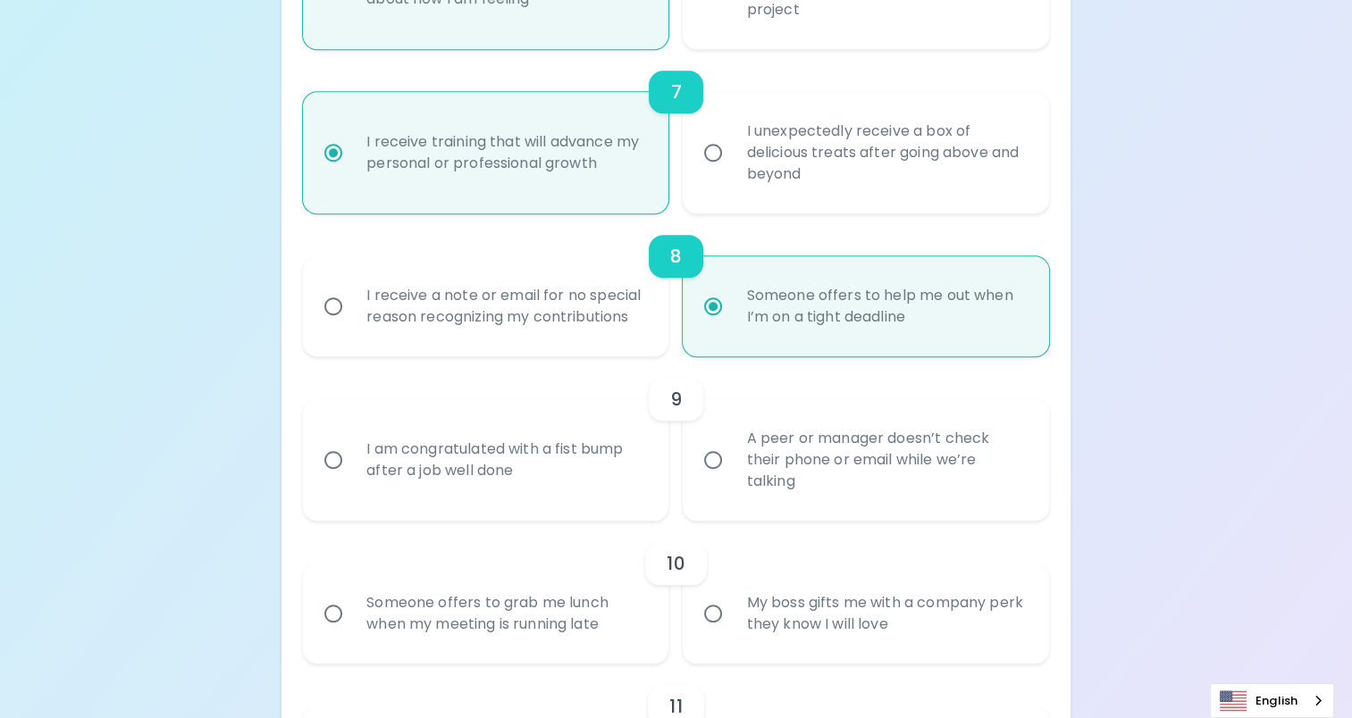
radio input "true"
click at [797, 464] on div "A peer or manager doesn’t check their phone or email while we’re talking" at bounding box center [885, 460] width 306 height 107
click at [732, 464] on input "A peer or manager doesn’t check their phone or email while we’re talking" at bounding box center [713, 460] width 38 height 38
radio input "false"
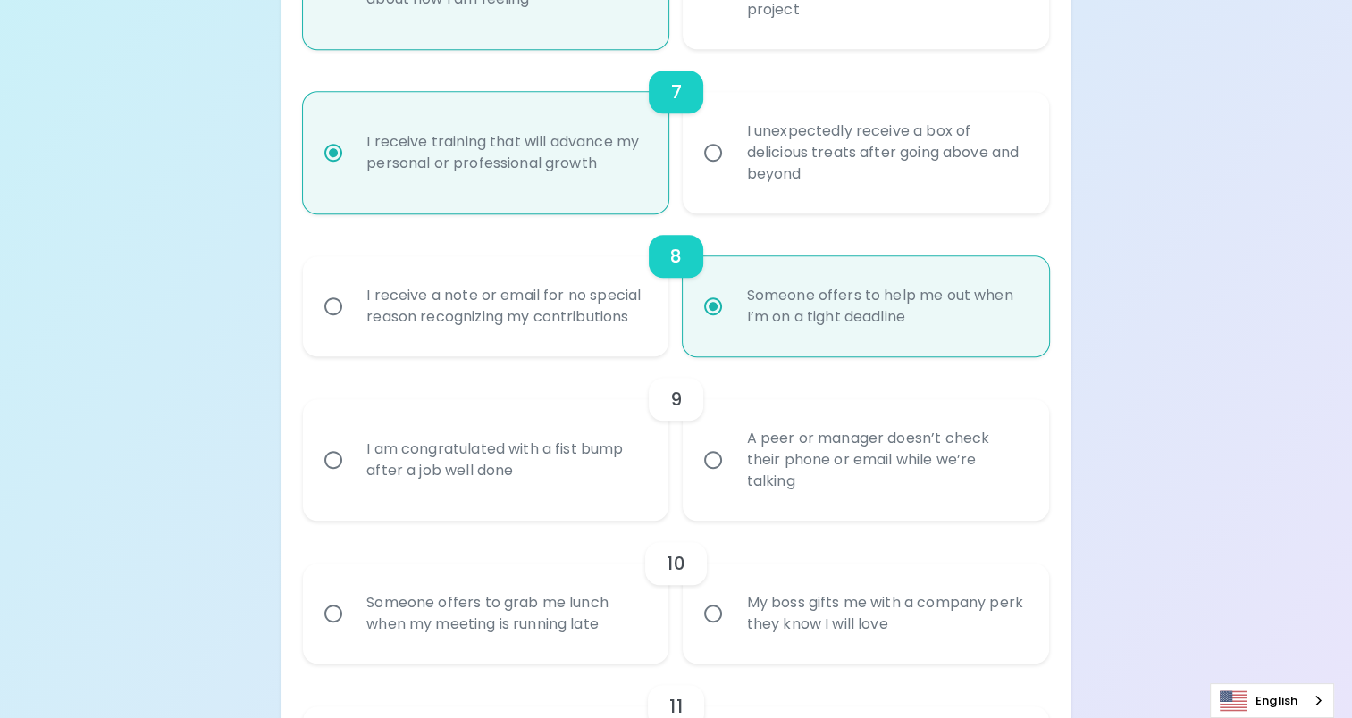
radio input "false"
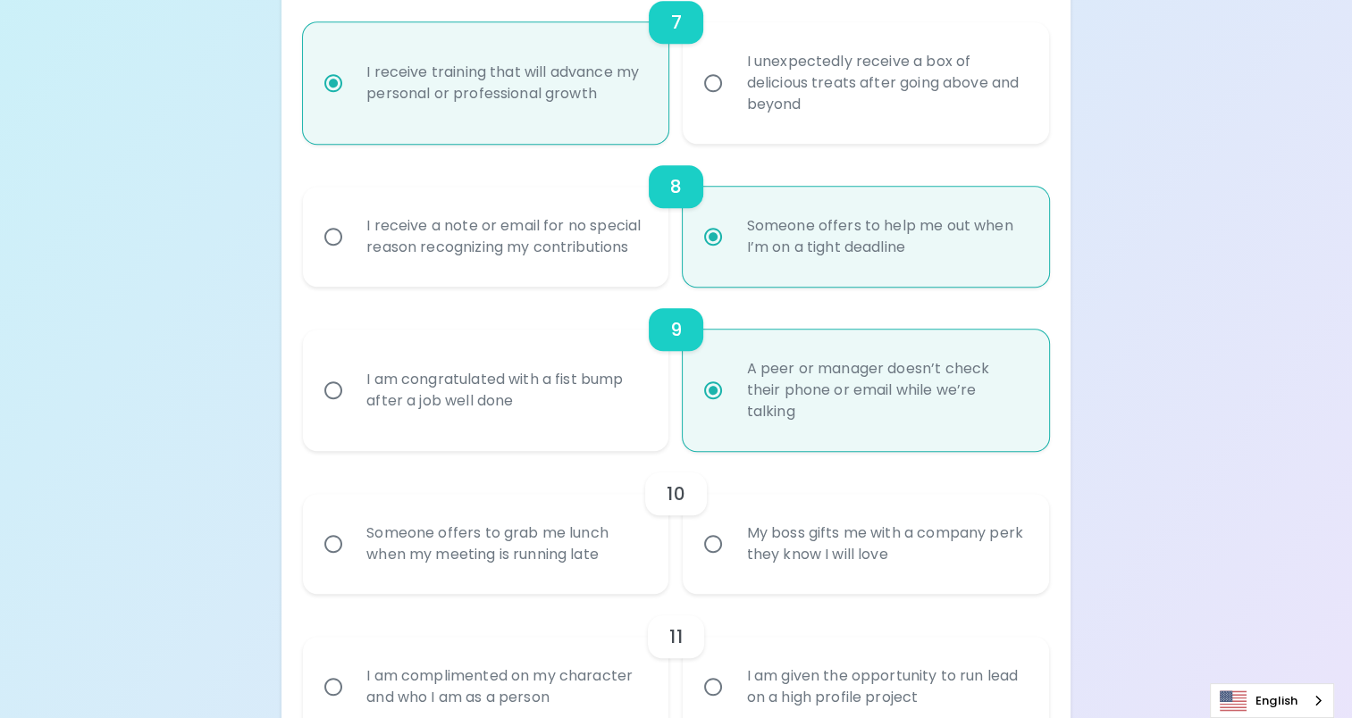
scroll to position [1465, 0]
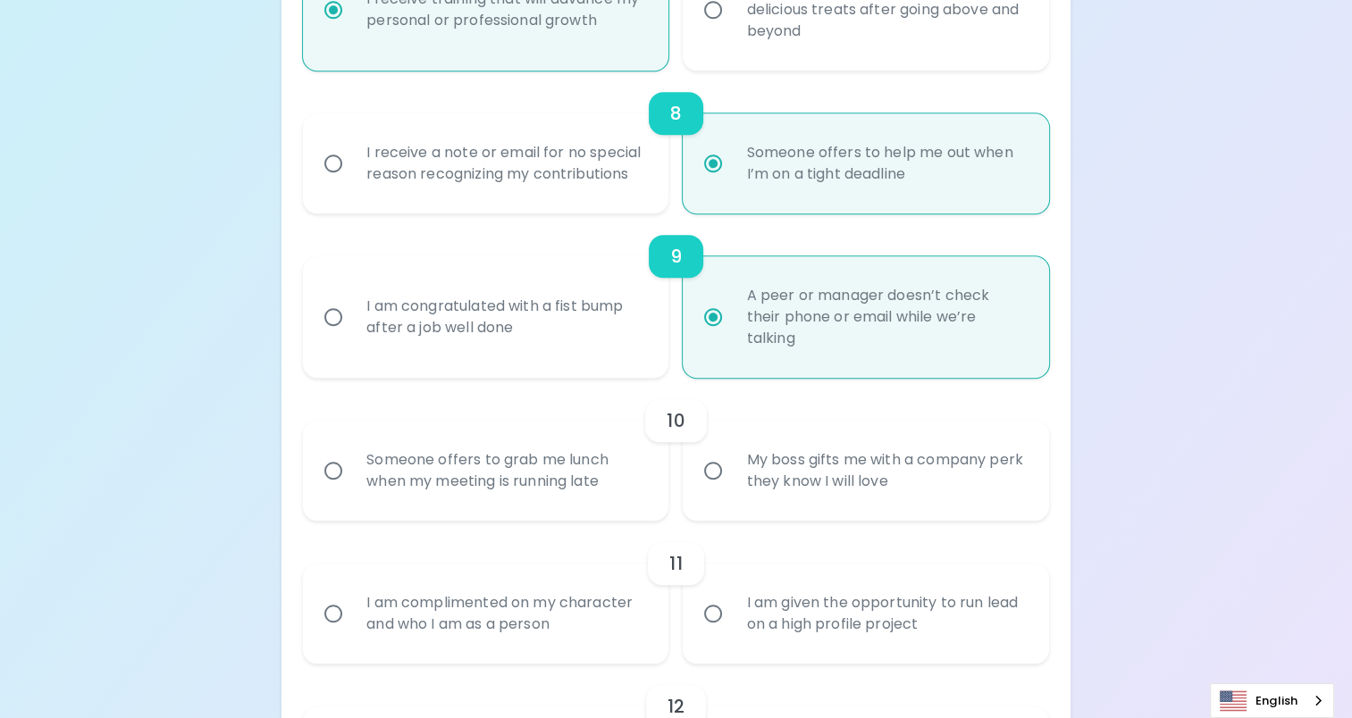
radio input "true"
click at [531, 469] on div "Someone offers to grab me lunch when my meeting is running late" at bounding box center [505, 471] width 306 height 86
click at [352, 469] on input "Someone offers to grab me lunch when my meeting is running late" at bounding box center [334, 471] width 38 height 38
radio input "false"
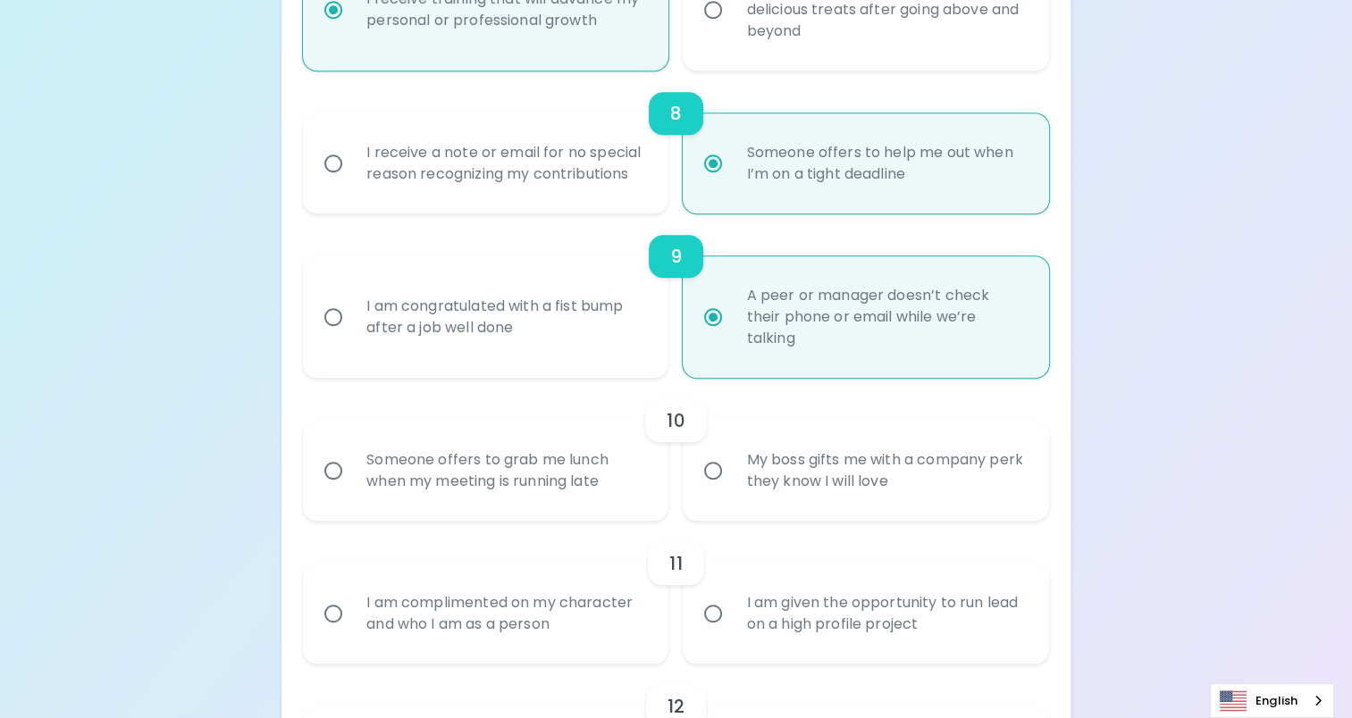
radio input "false"
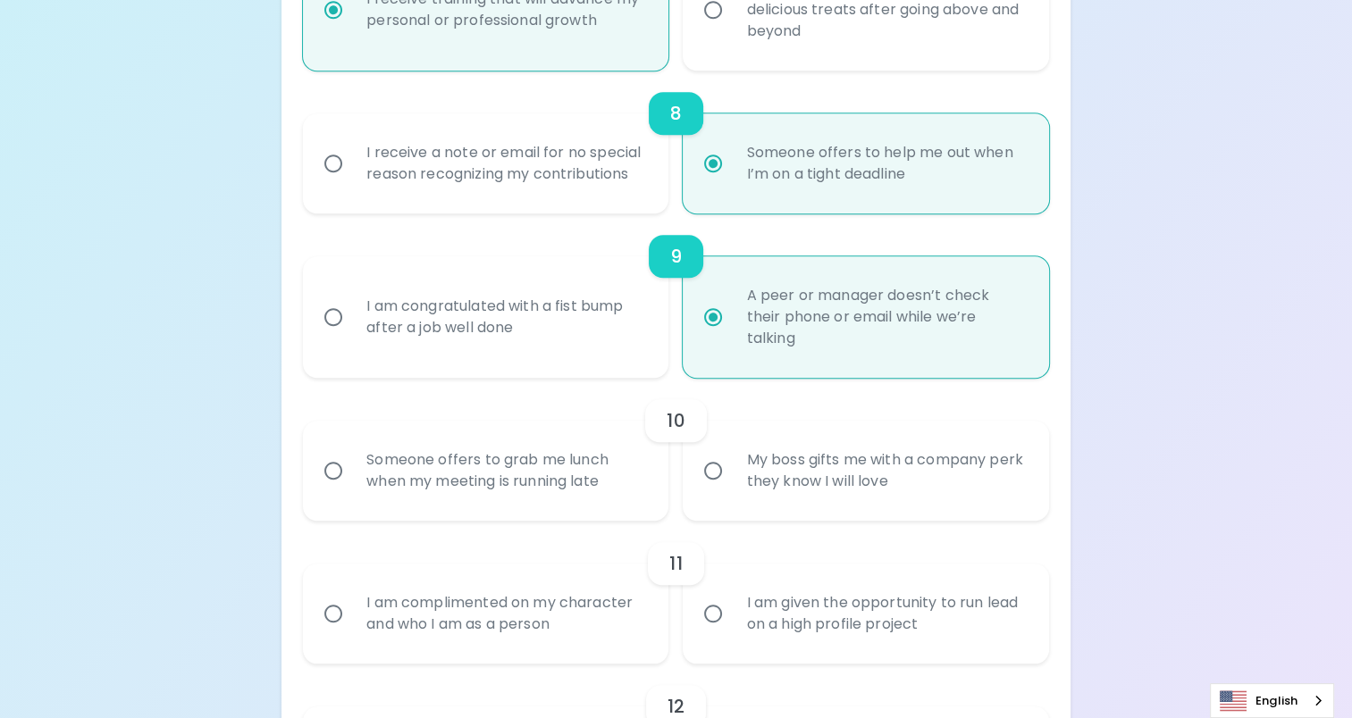
radio input "false"
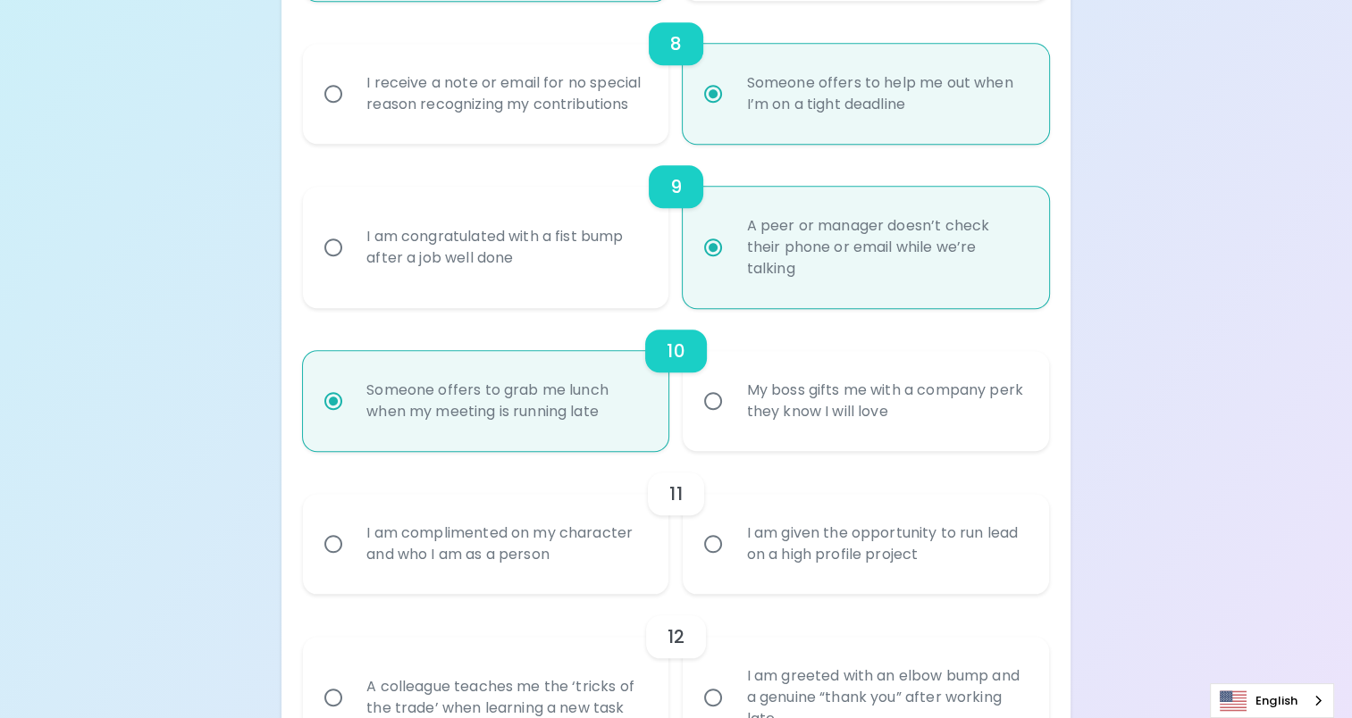
scroll to position [1608, 0]
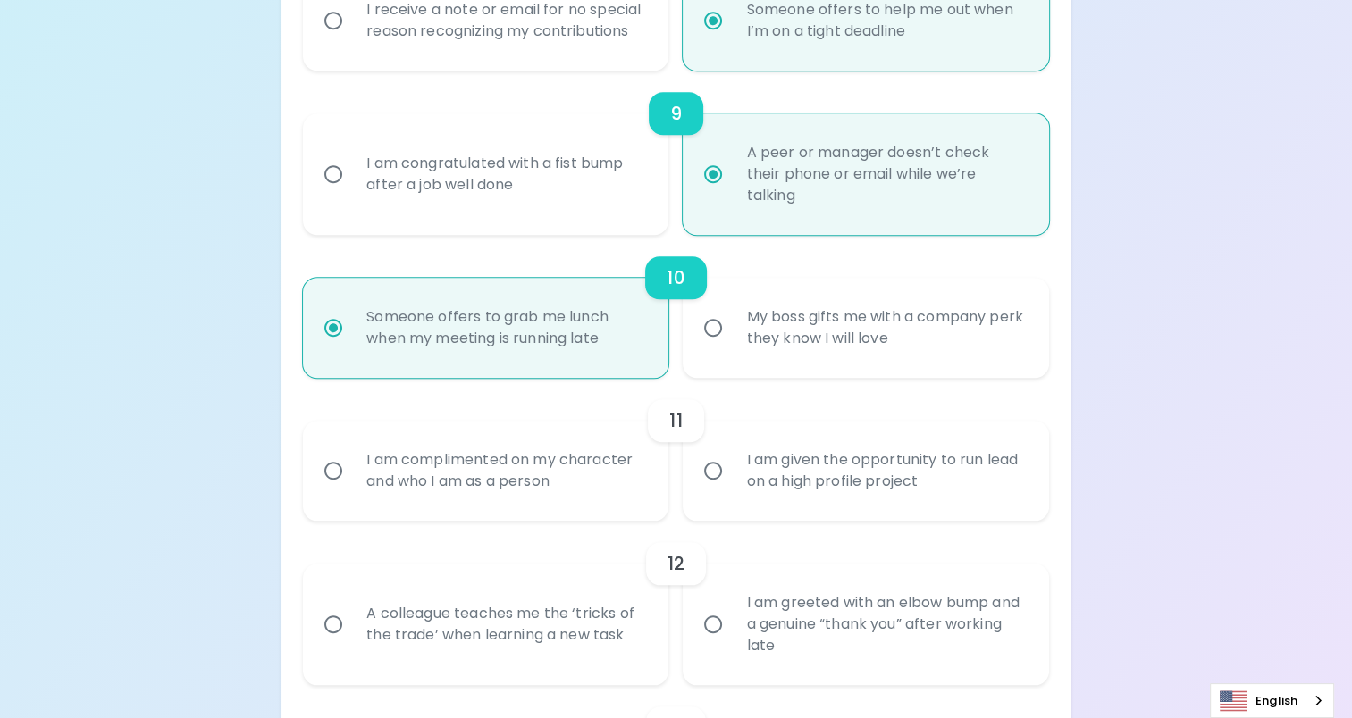
radio input "true"
click at [561, 486] on div "I am complimented on my character and who I am as a person" at bounding box center [505, 471] width 306 height 86
click at [352, 486] on input "I am complimented on my character and who I am as a person" at bounding box center [334, 471] width 38 height 38
radio input "false"
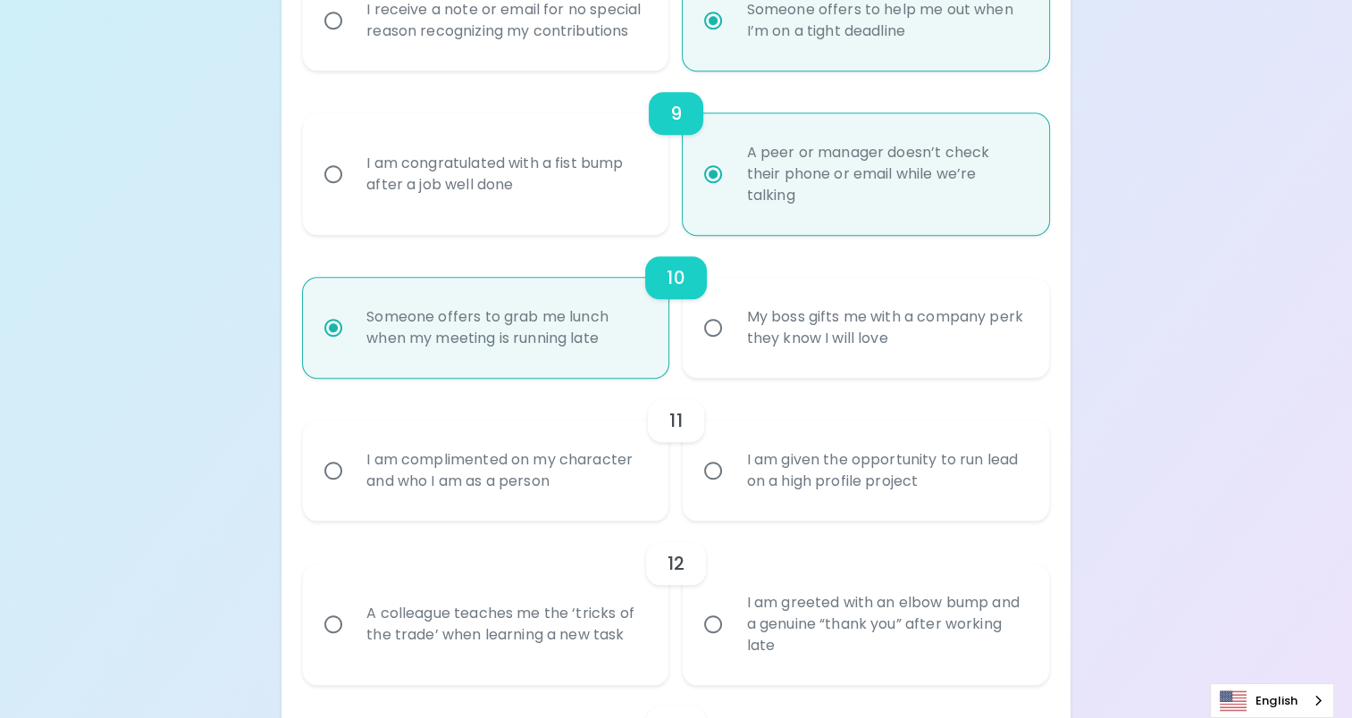
radio input "false"
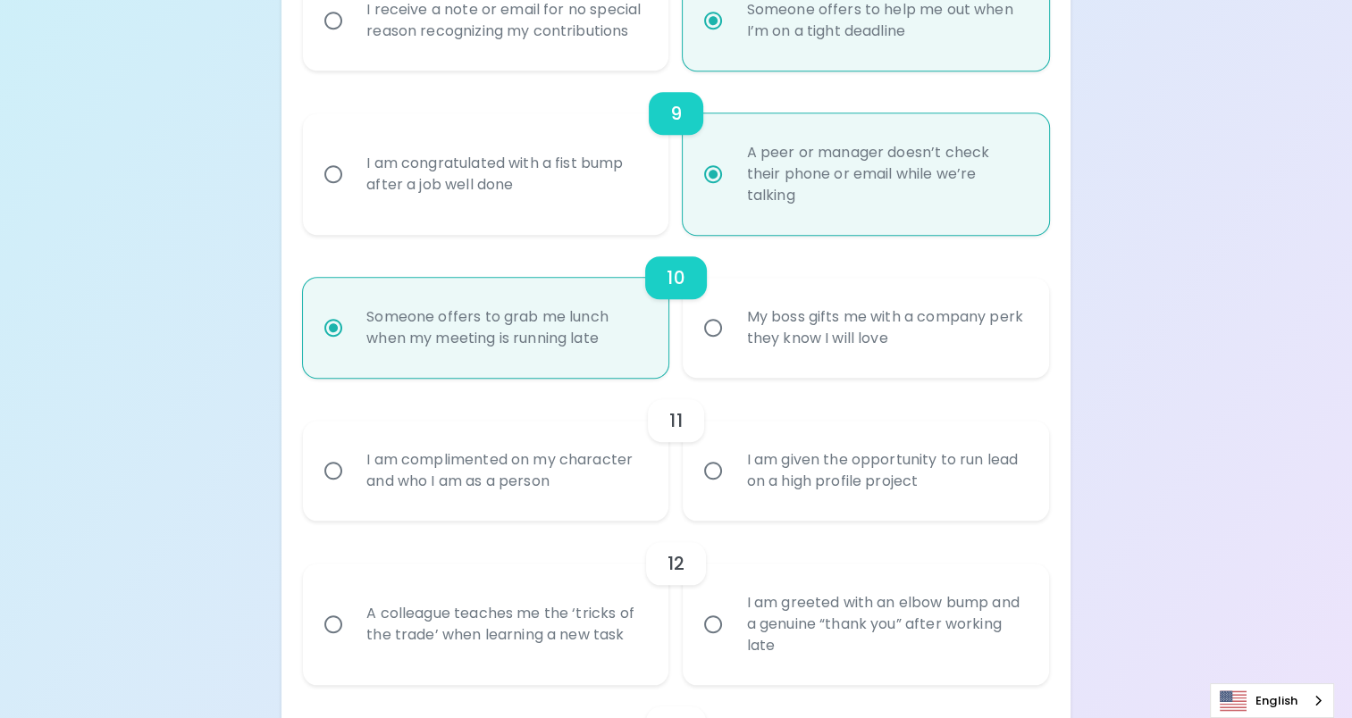
radio input "false"
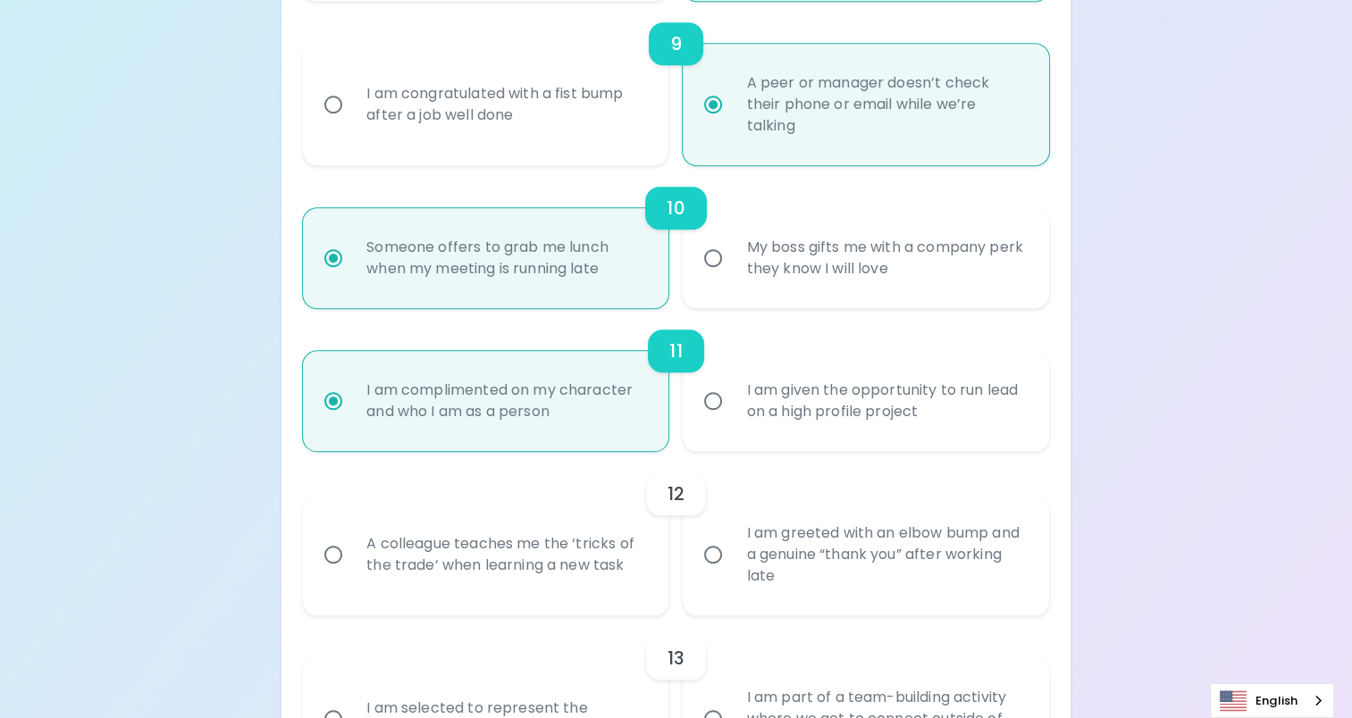
scroll to position [1751, 0]
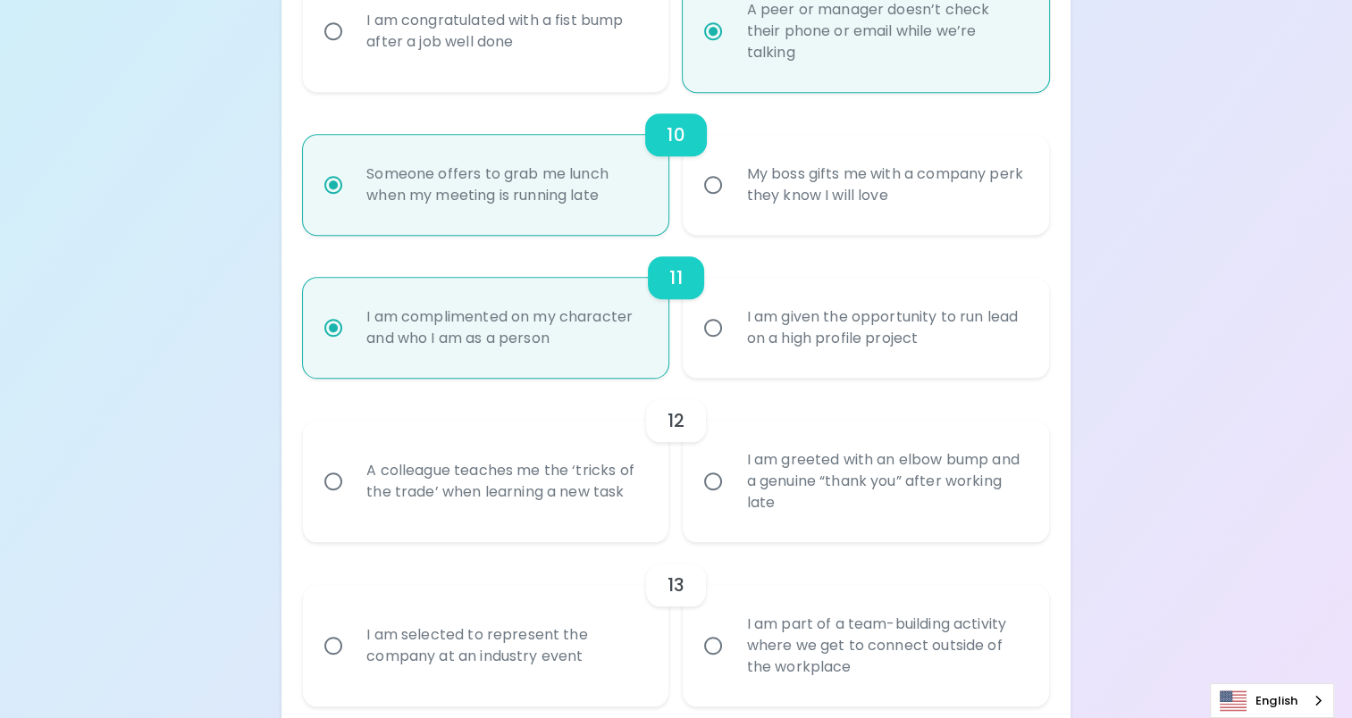
radio input "true"
click at [559, 473] on div "A colleague teaches me the ‘tricks of the trade’ when learning a new task" at bounding box center [505, 482] width 306 height 86
click at [352, 473] on input "A colleague teaches me the ‘tricks of the trade’ when learning a new task" at bounding box center [334, 482] width 38 height 38
radio input "false"
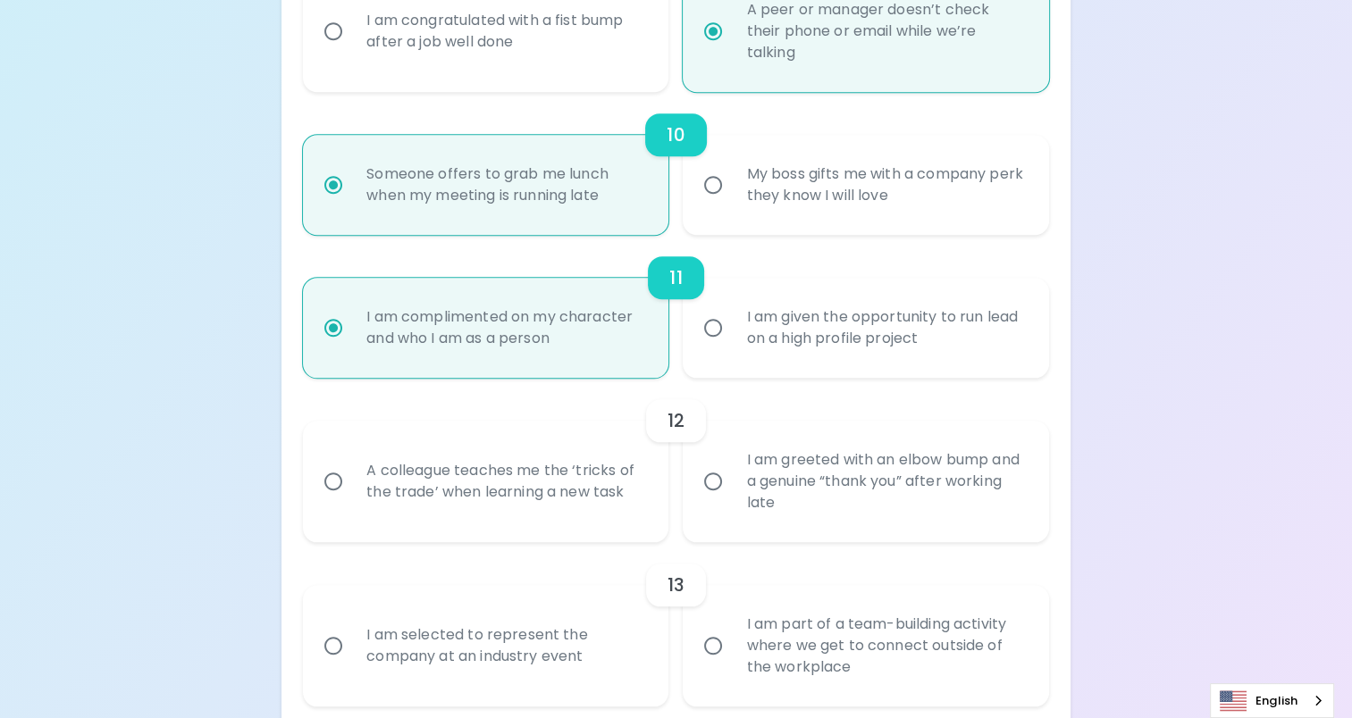
radio input "false"
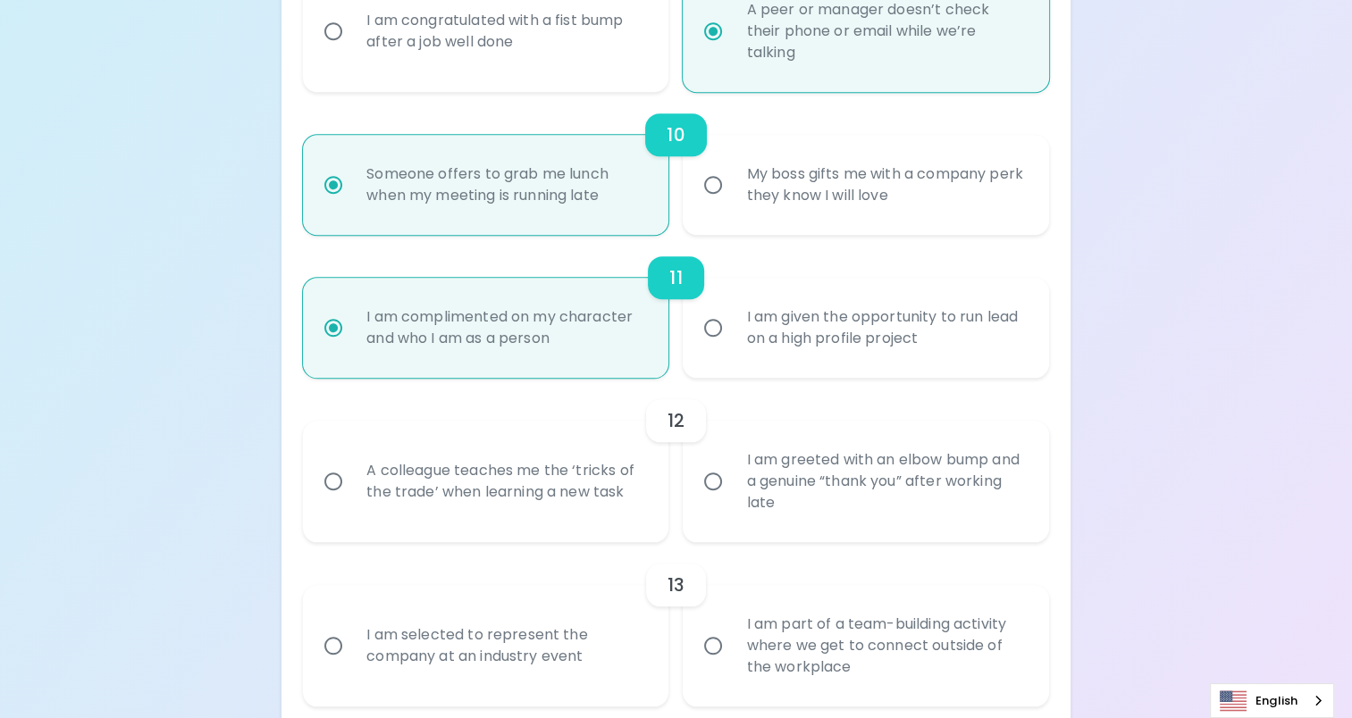
radio input "false"
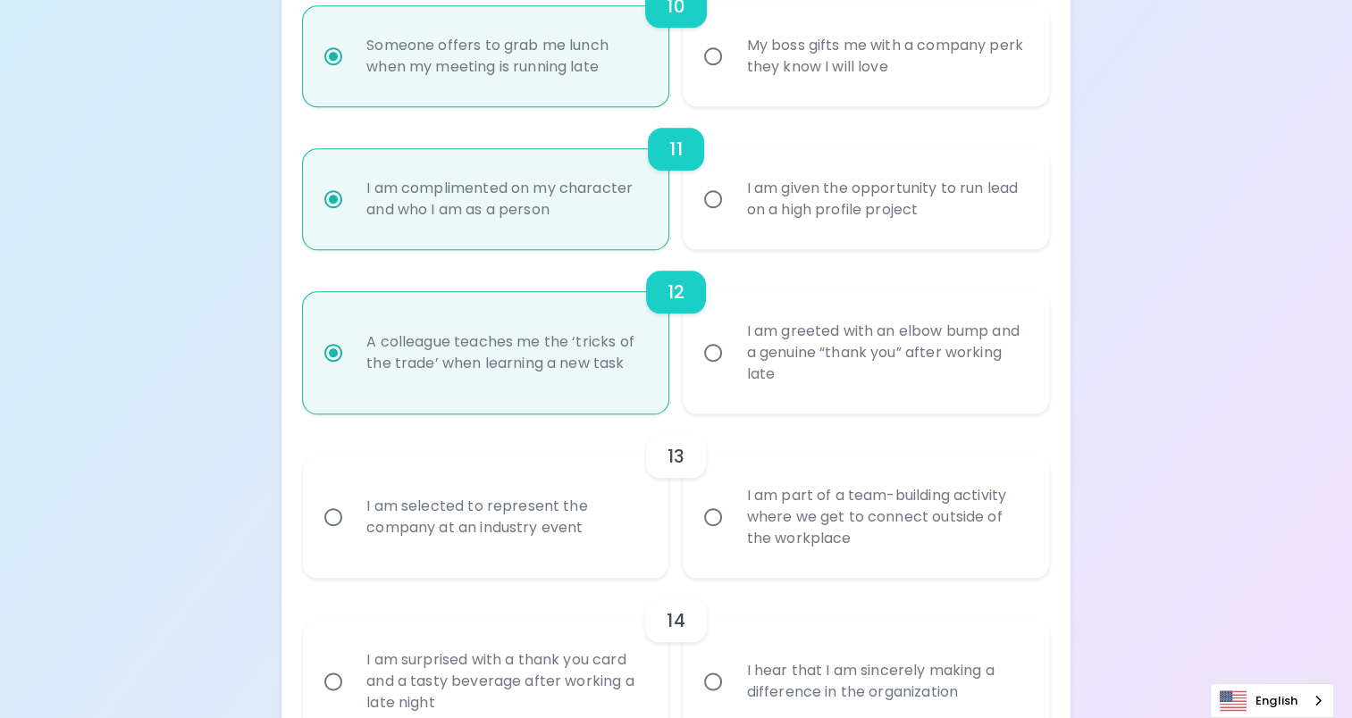
scroll to position [1894, 0]
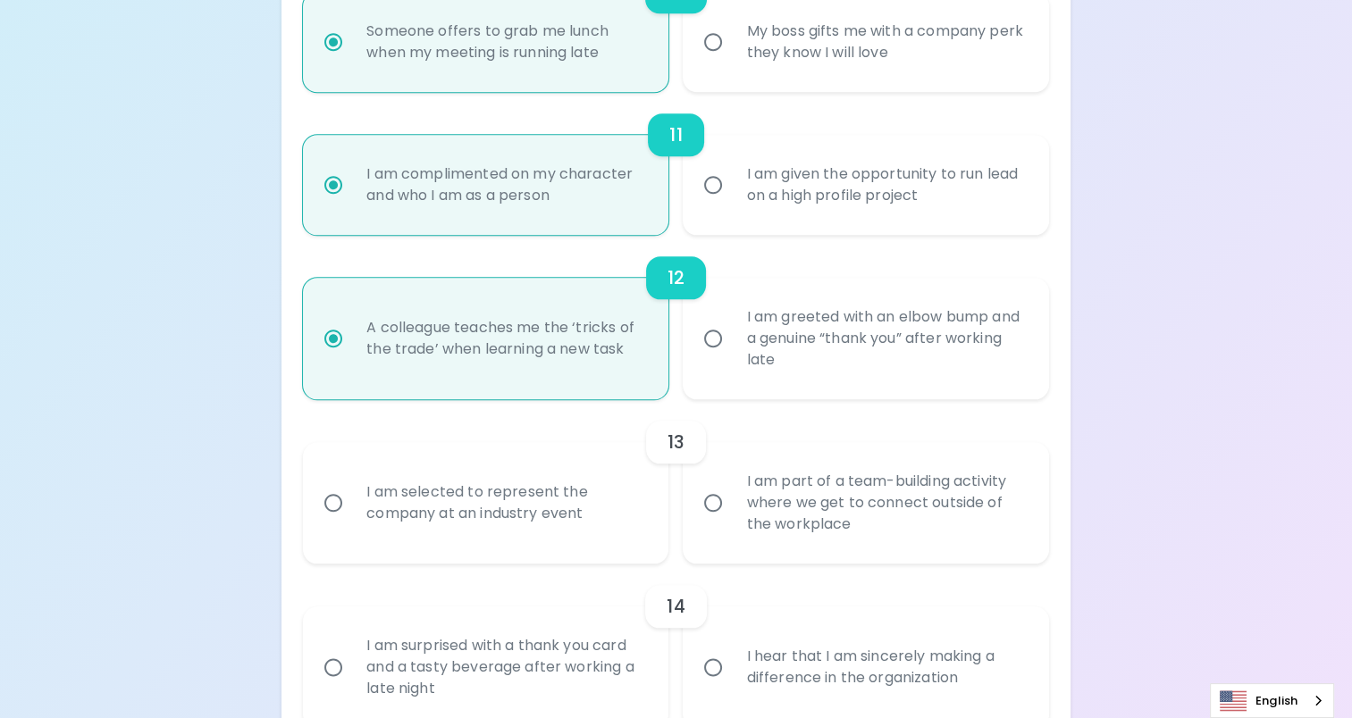
radio input "true"
click at [710, 508] on input "I am part of a team-building activity where we get to connect outside of the wo…" at bounding box center [713, 503] width 38 height 38
radio input "false"
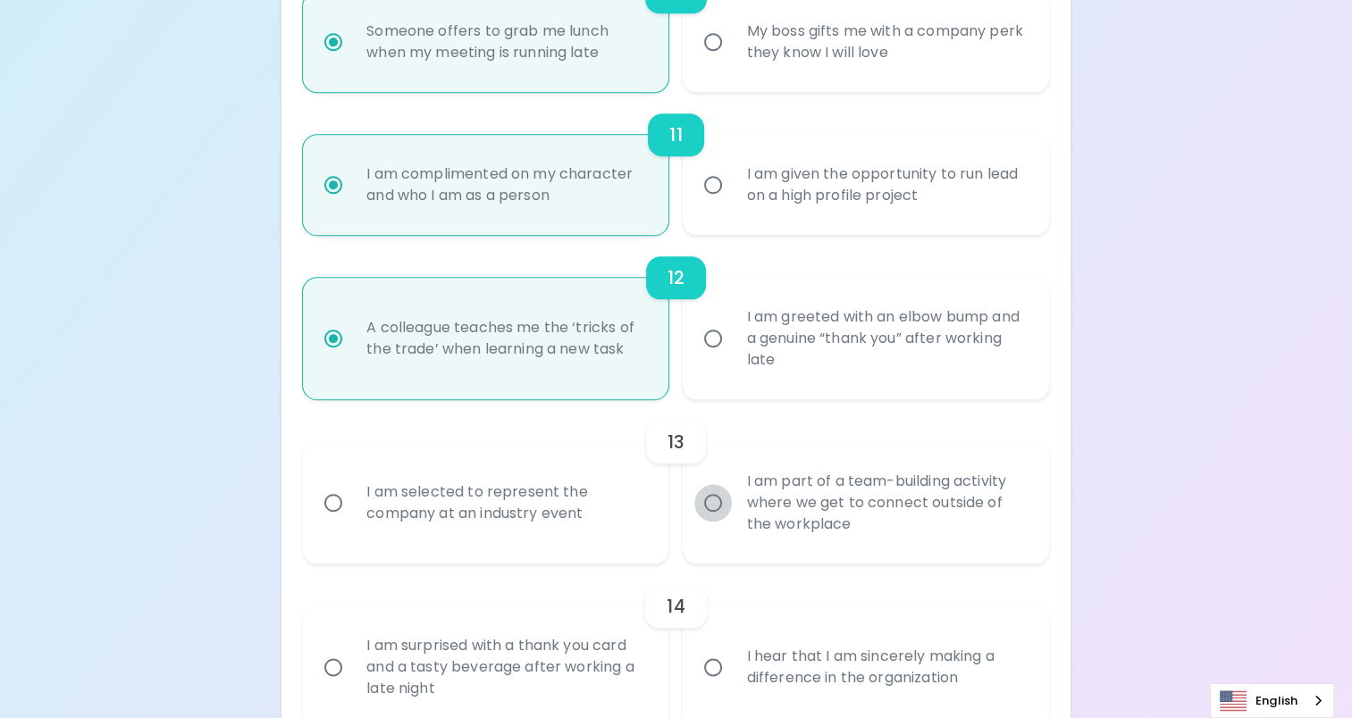
radio input "false"
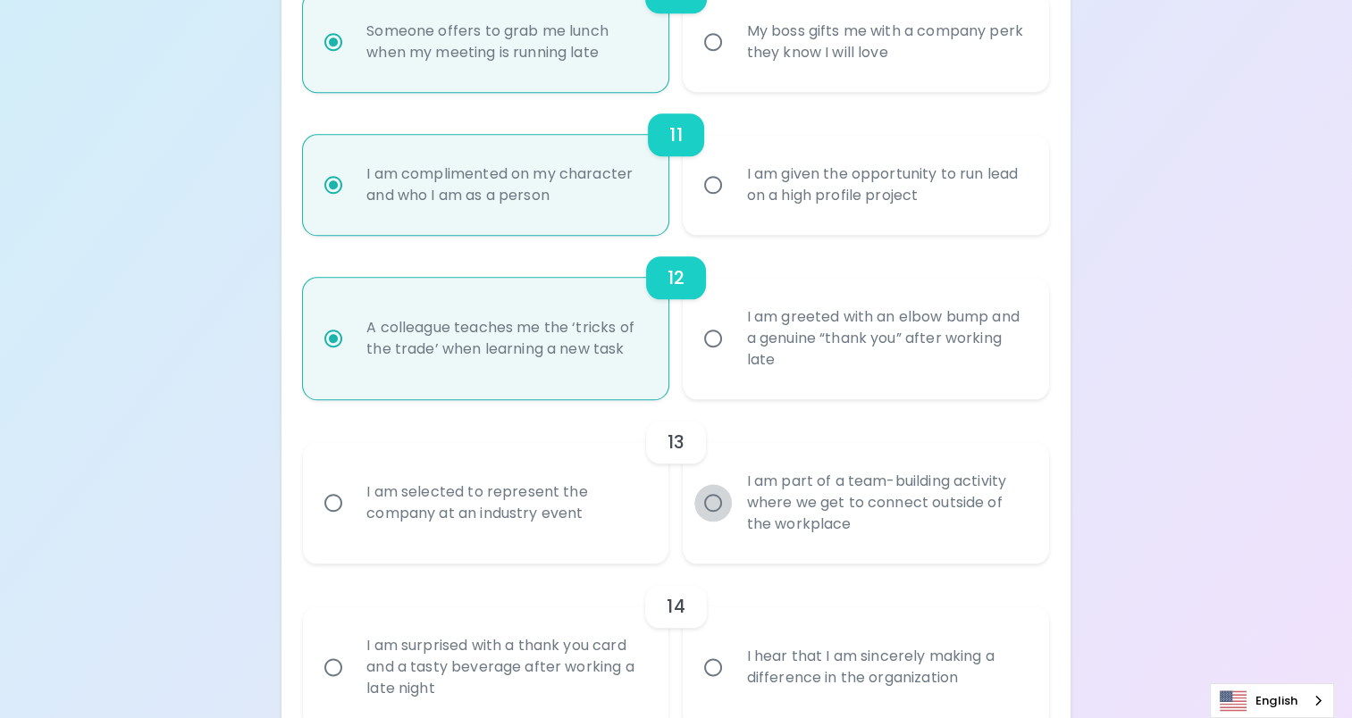
radio input "false"
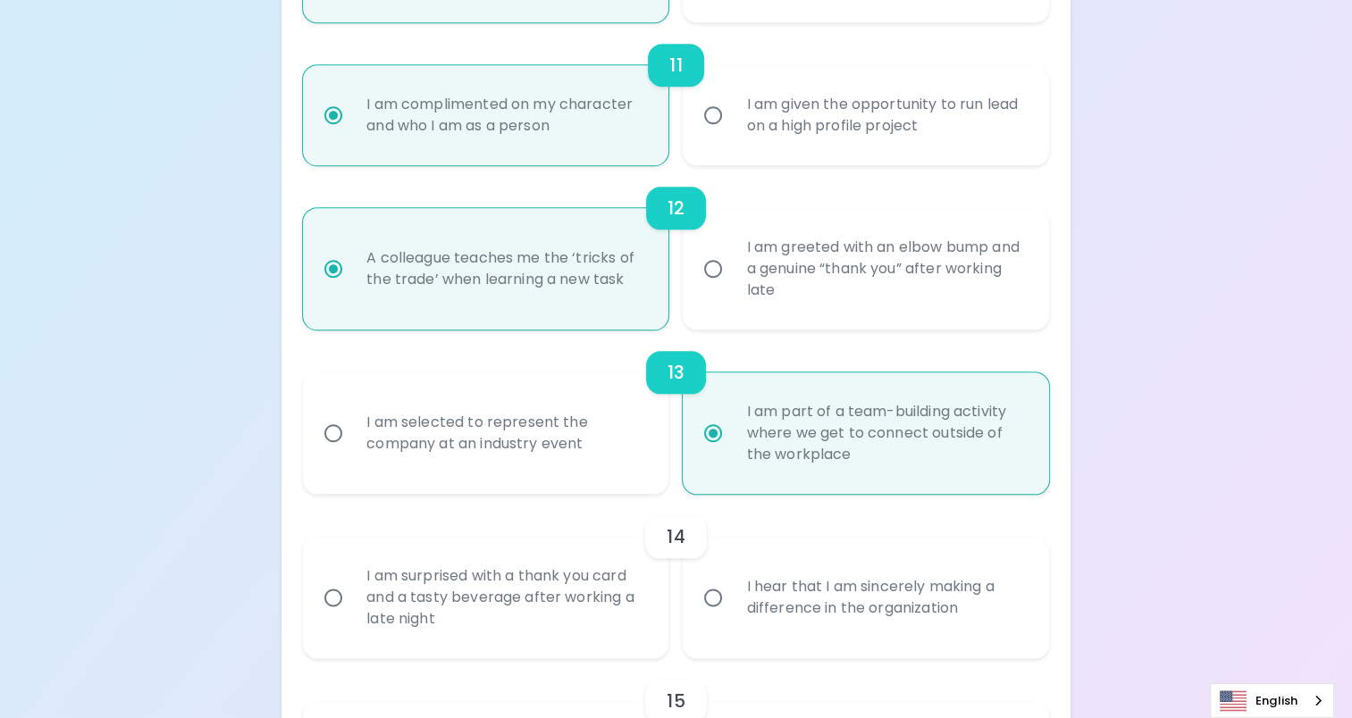
scroll to position [2037, 0]
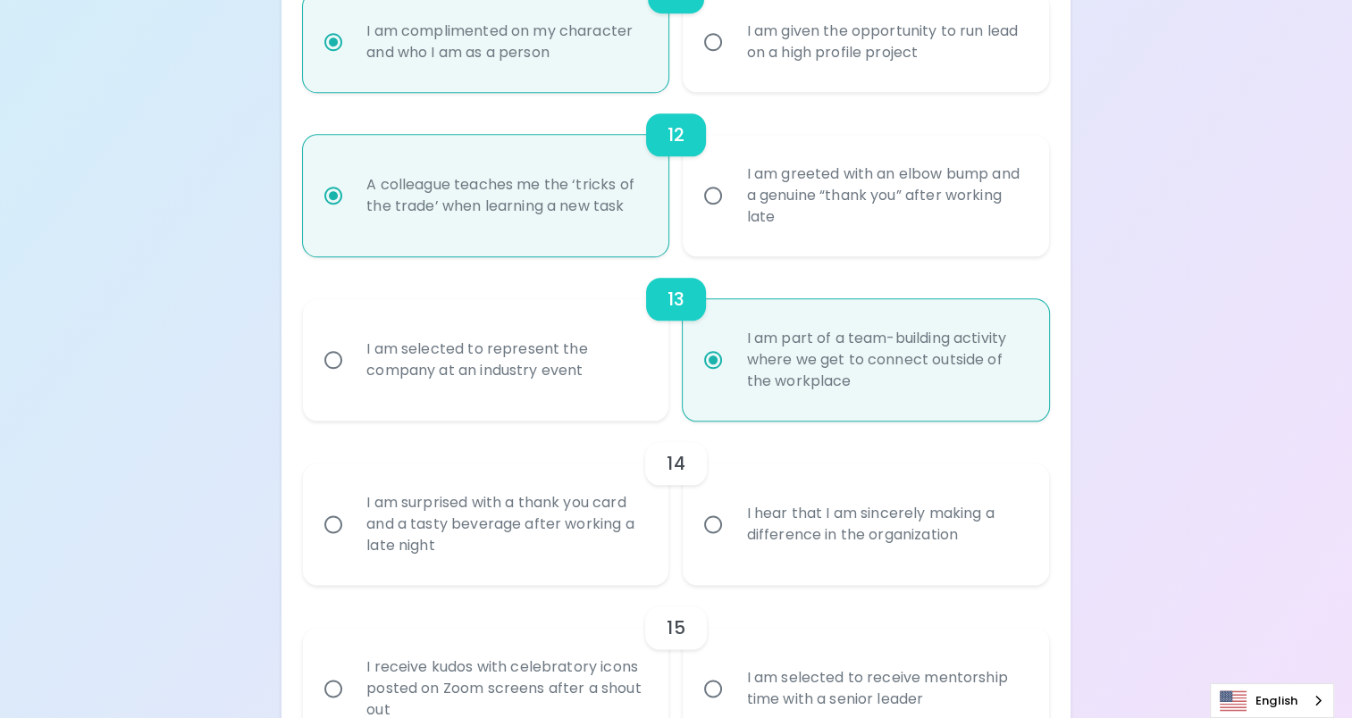
radio input "true"
click at [708, 524] on input "I hear that I am sincerely making a difference in the organization" at bounding box center [713, 525] width 38 height 38
radio input "false"
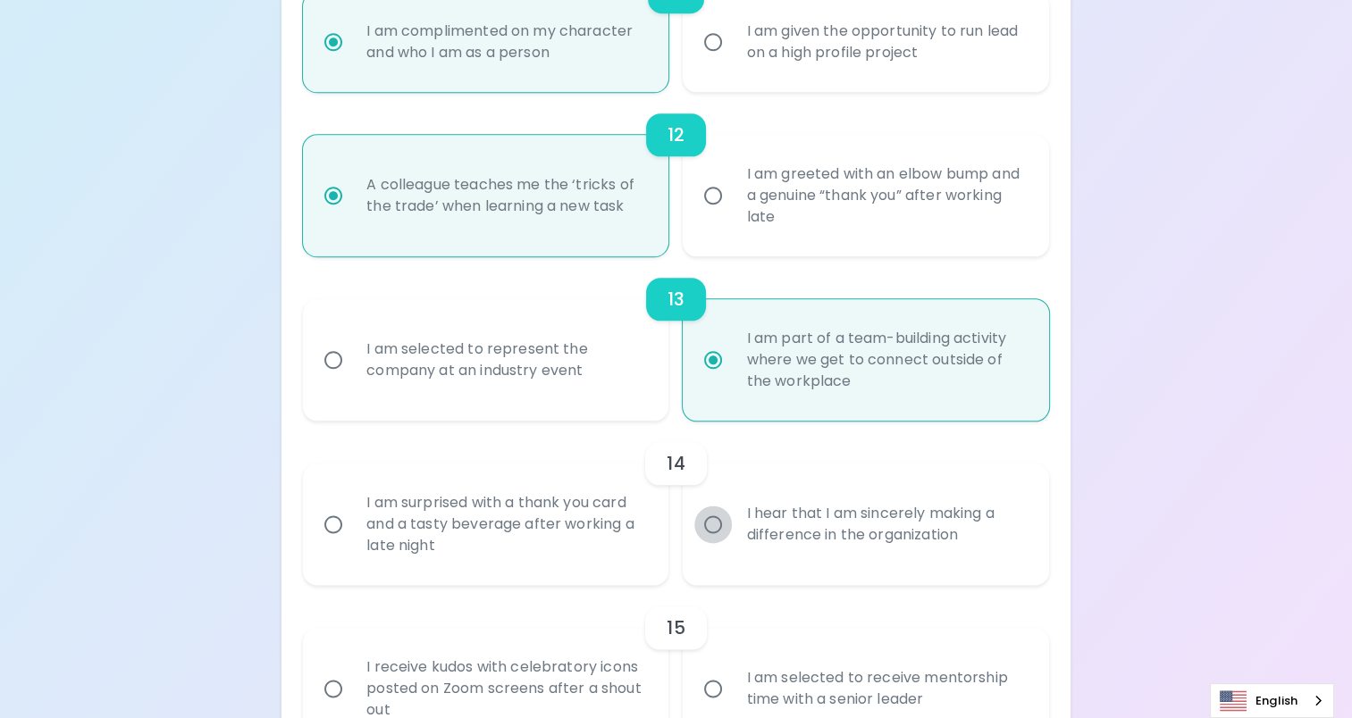
radio input "false"
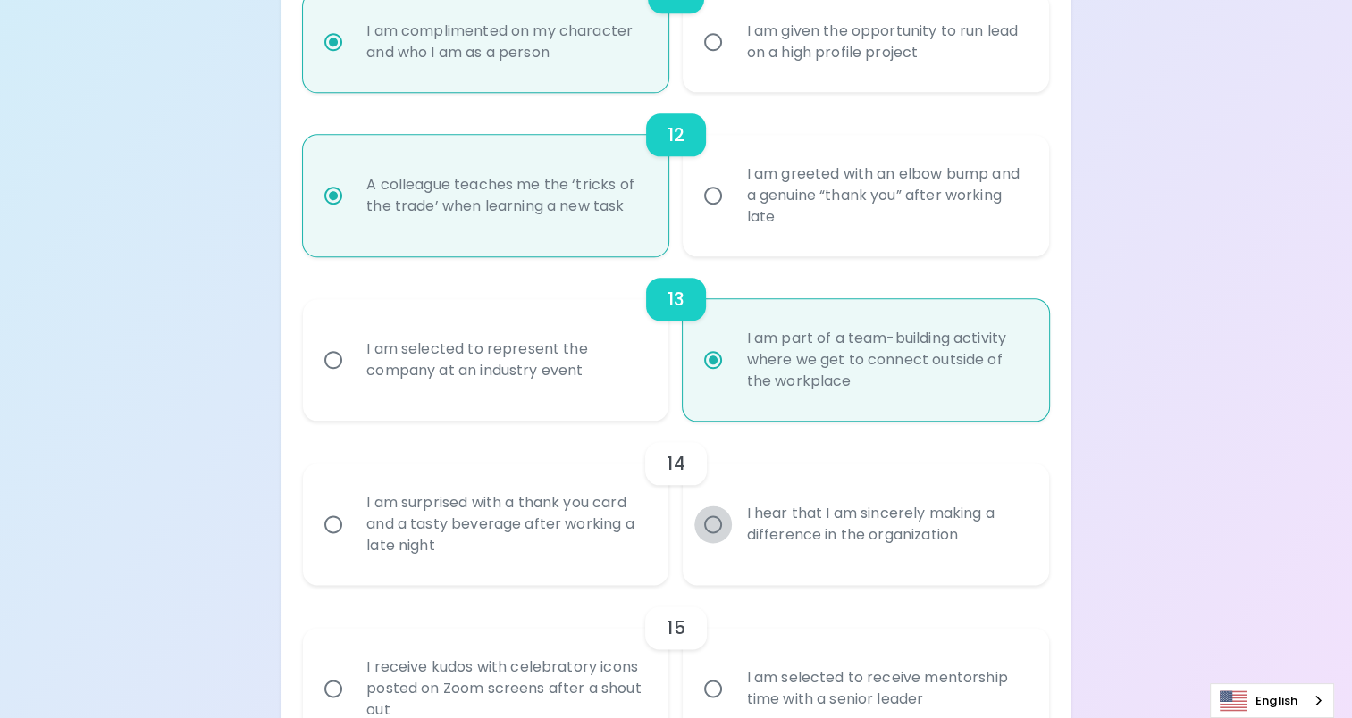
radio input "false"
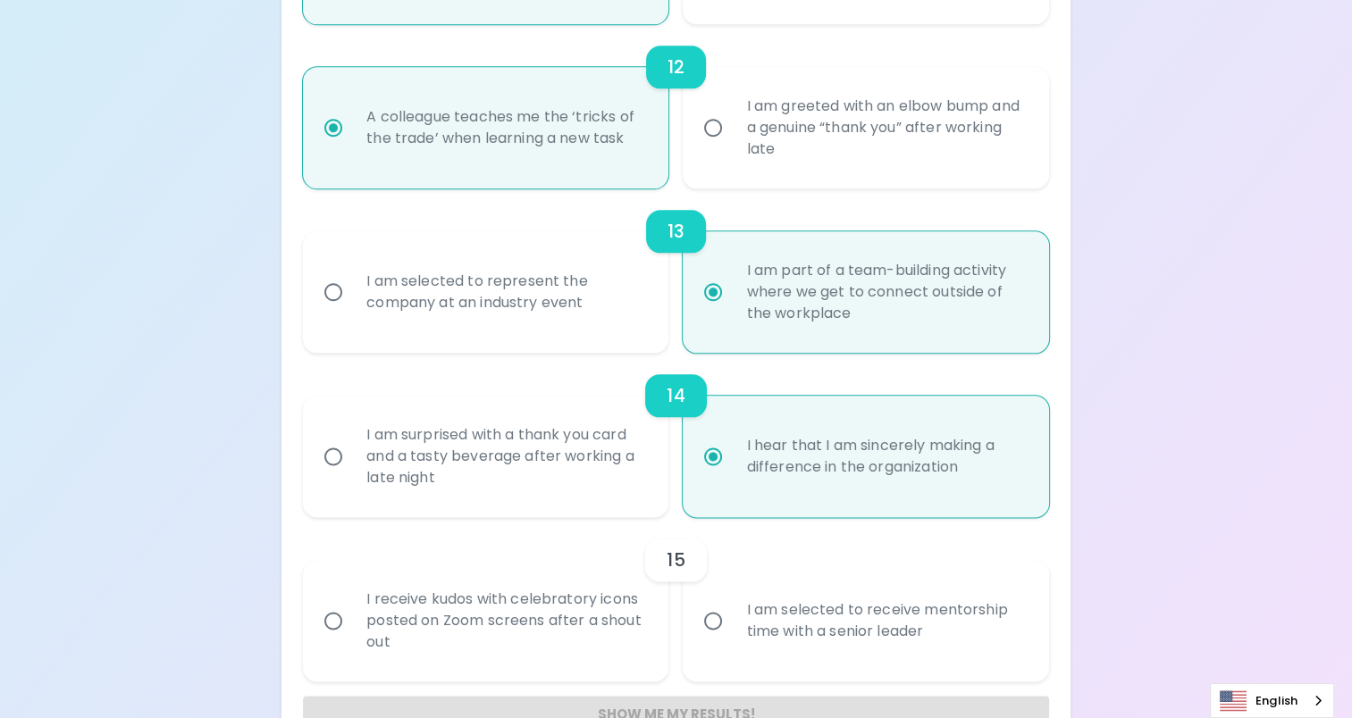
scroll to position [2155, 0]
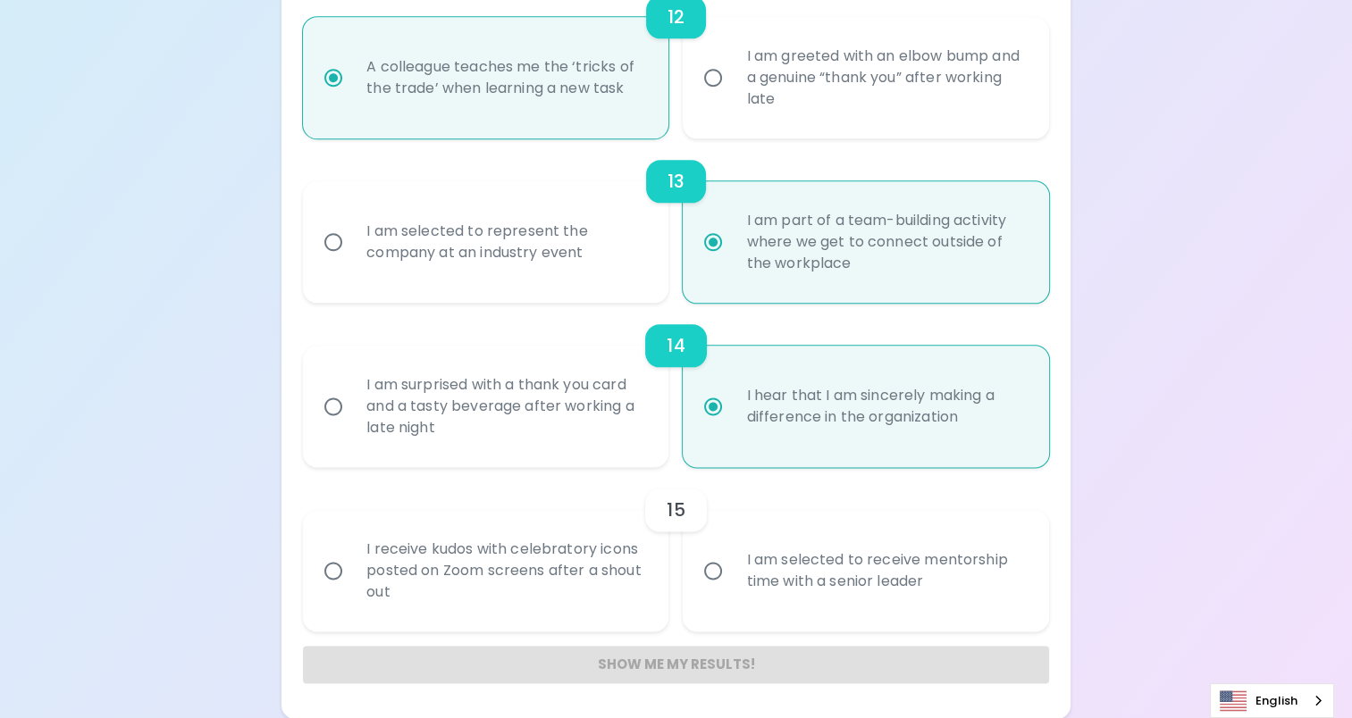
radio input "true"
click at [704, 573] on input "I am selected to receive mentorship time with a senior leader" at bounding box center [713, 571] width 38 height 38
radio input "false"
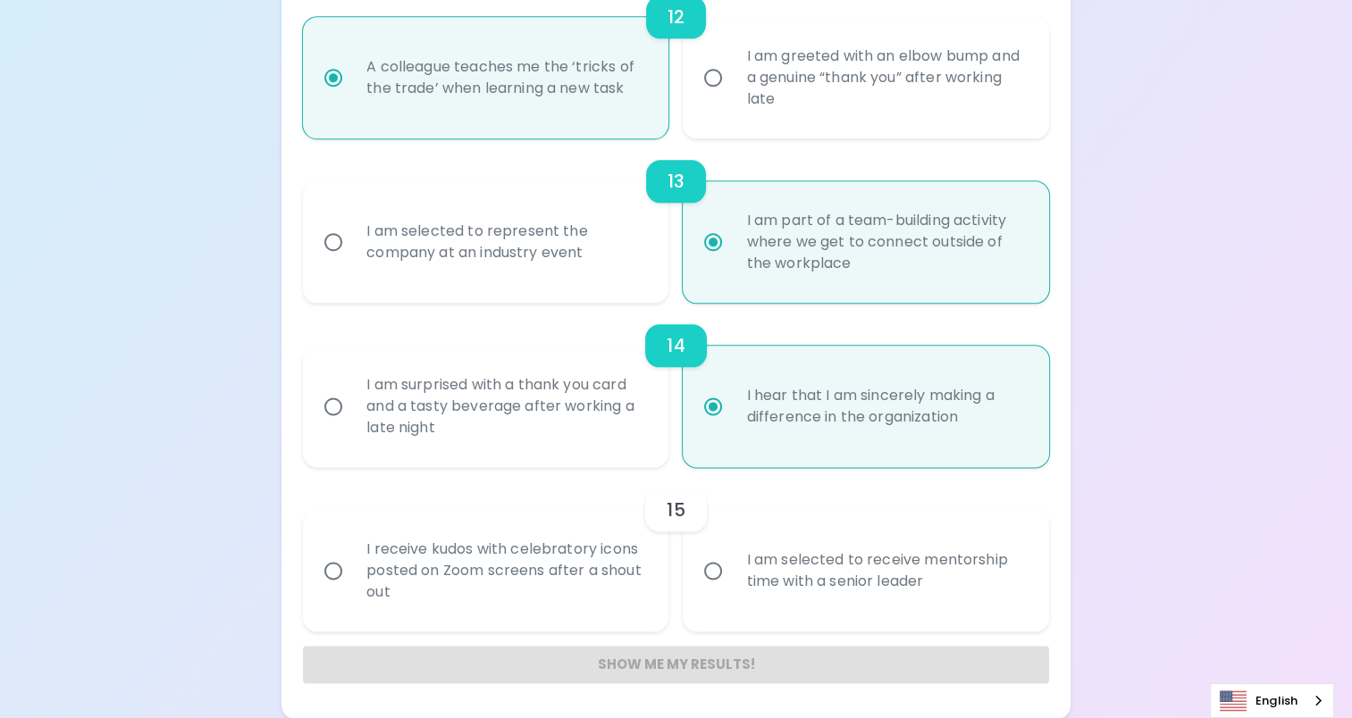
radio input "false"
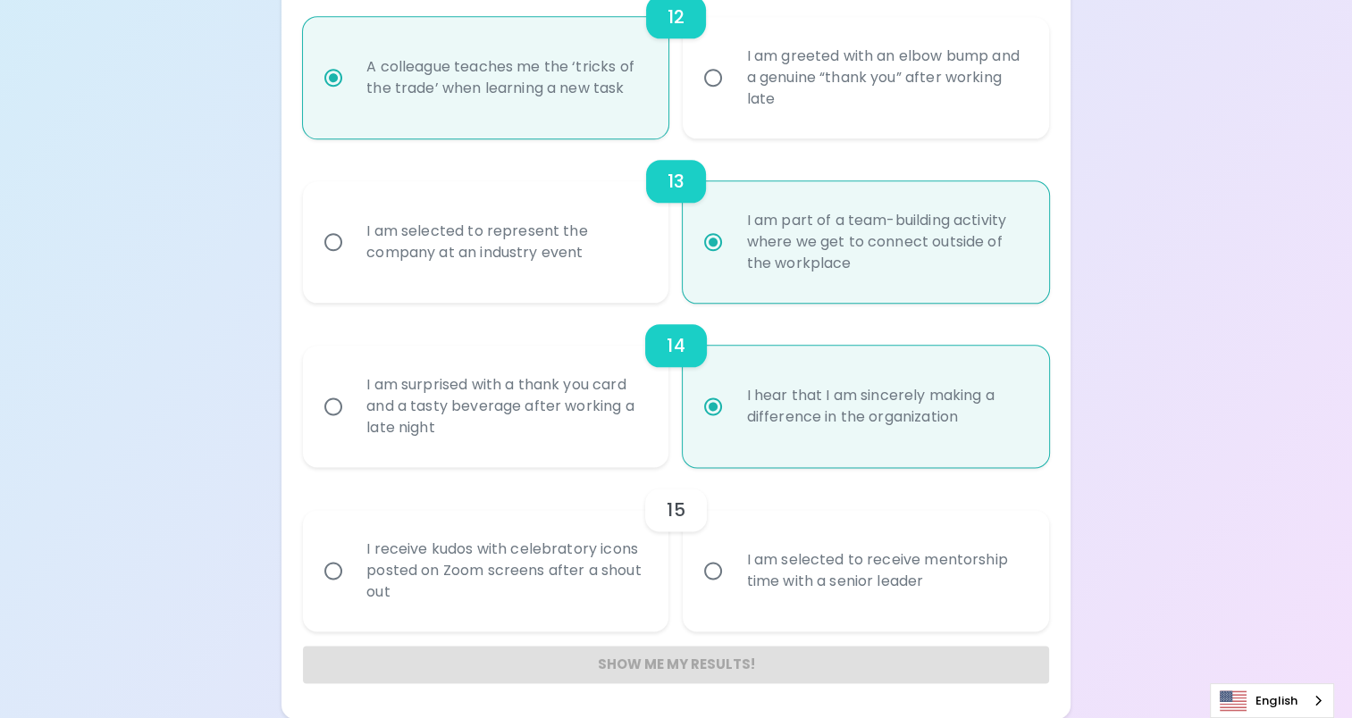
radio input "false"
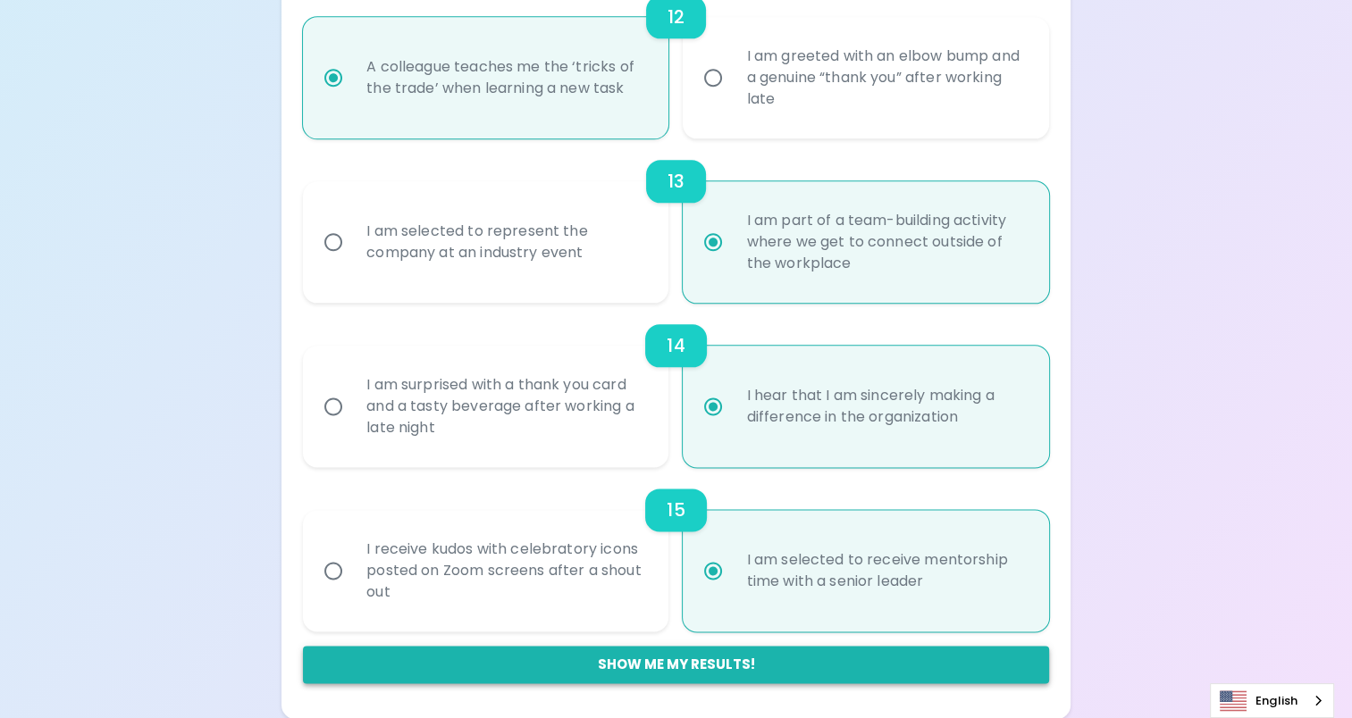
radio input "true"
click at [698, 660] on button "Show me my results!" at bounding box center [676, 665] width 746 height 38
radio input "false"
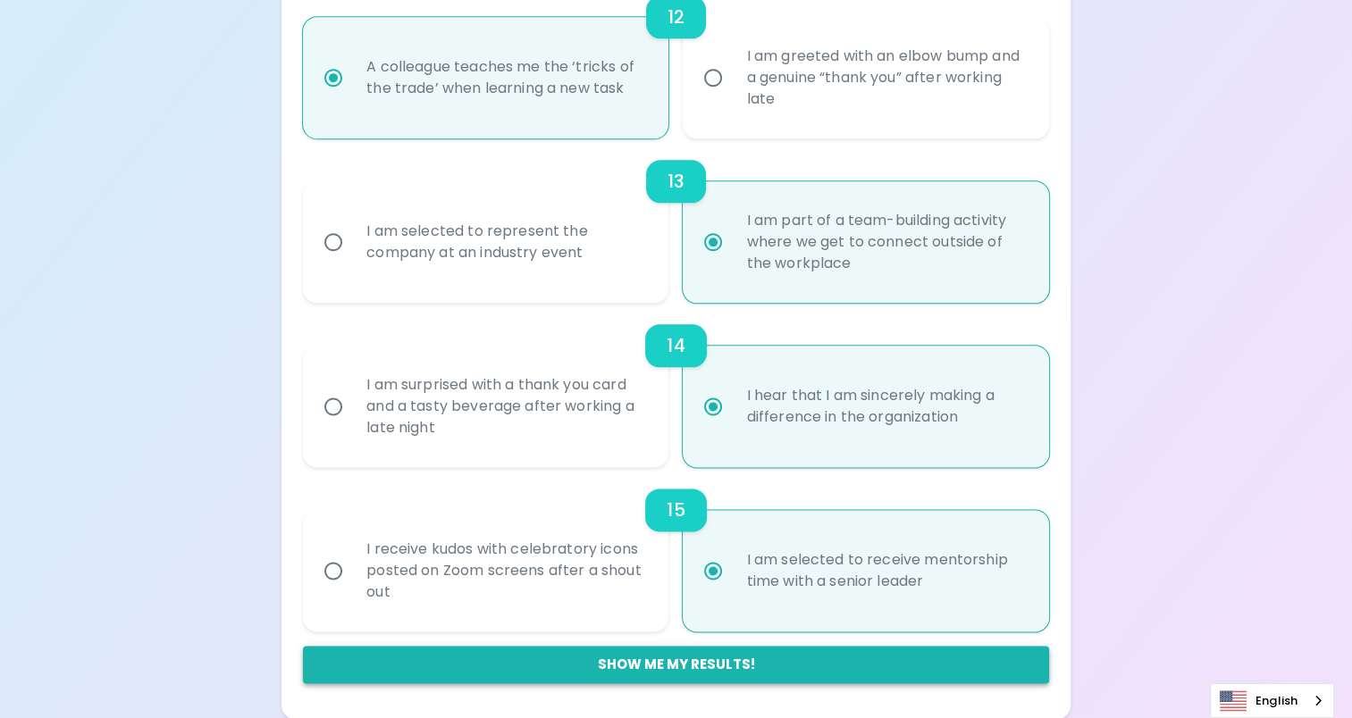
radio input "false"
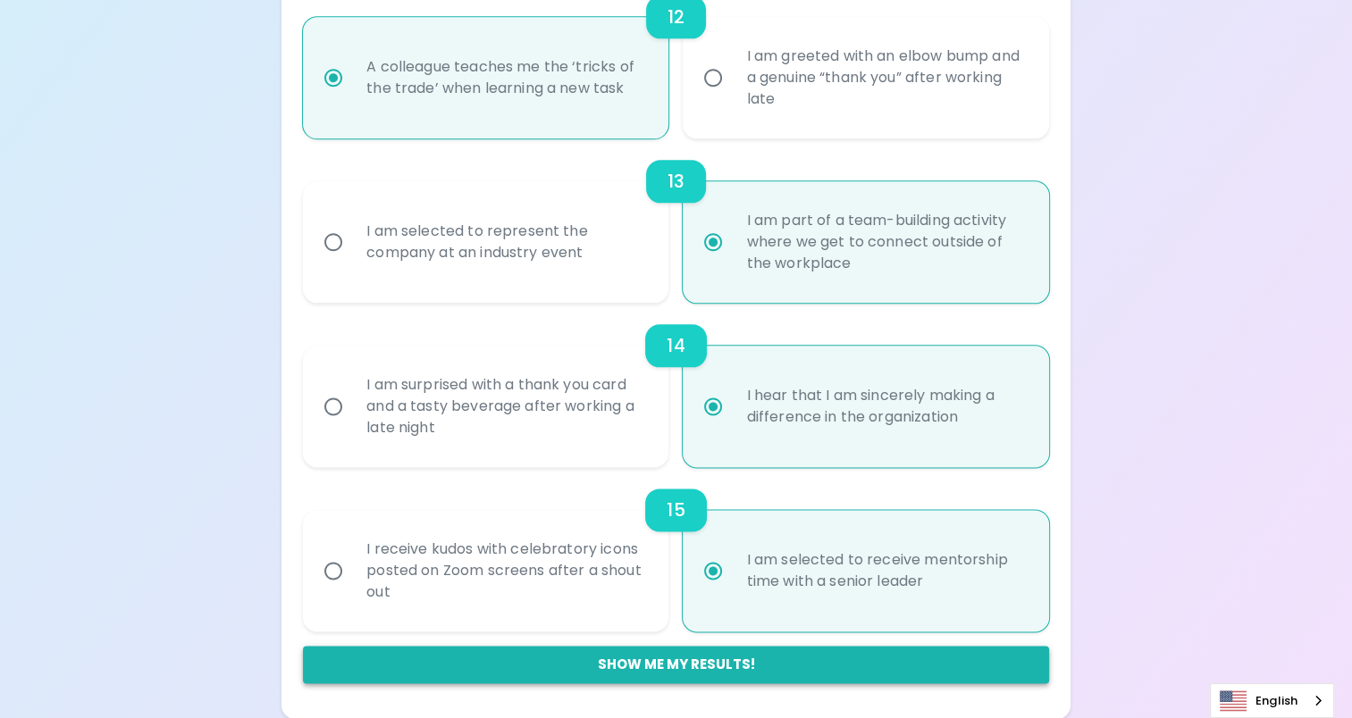
radio input "false"
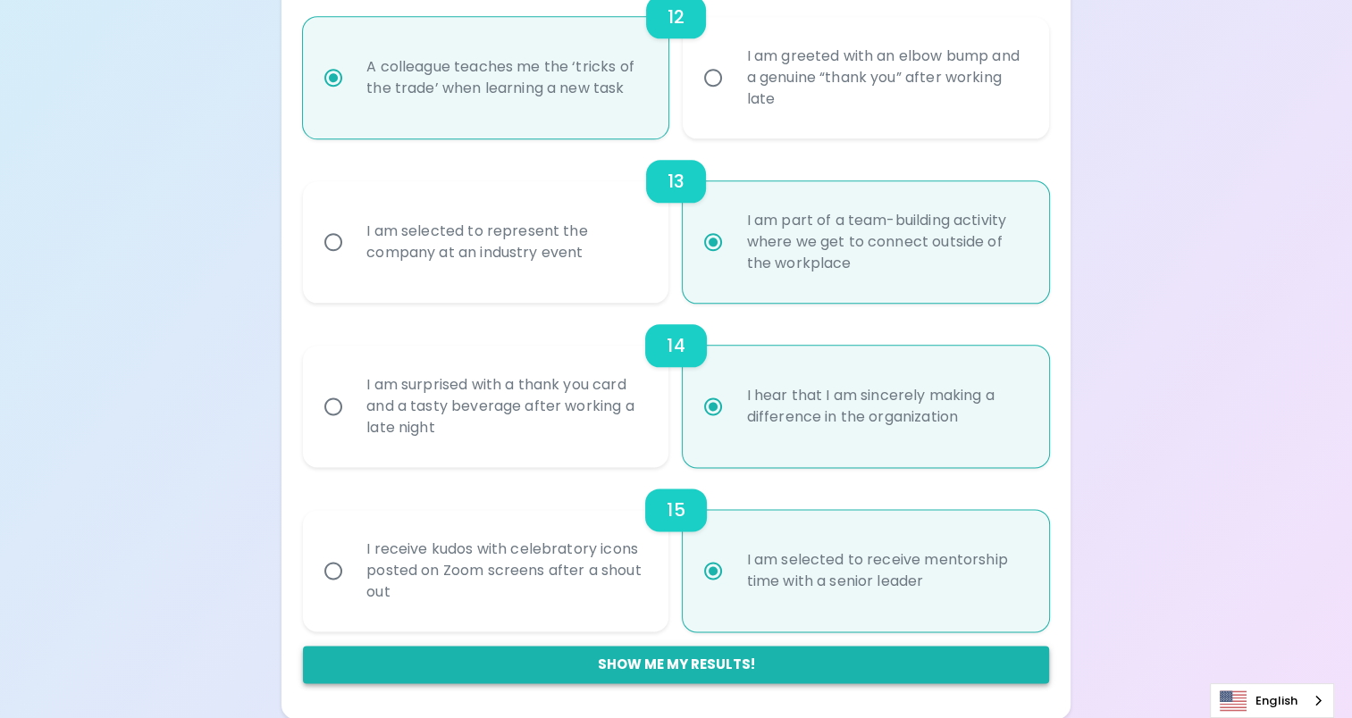
radio input "false"
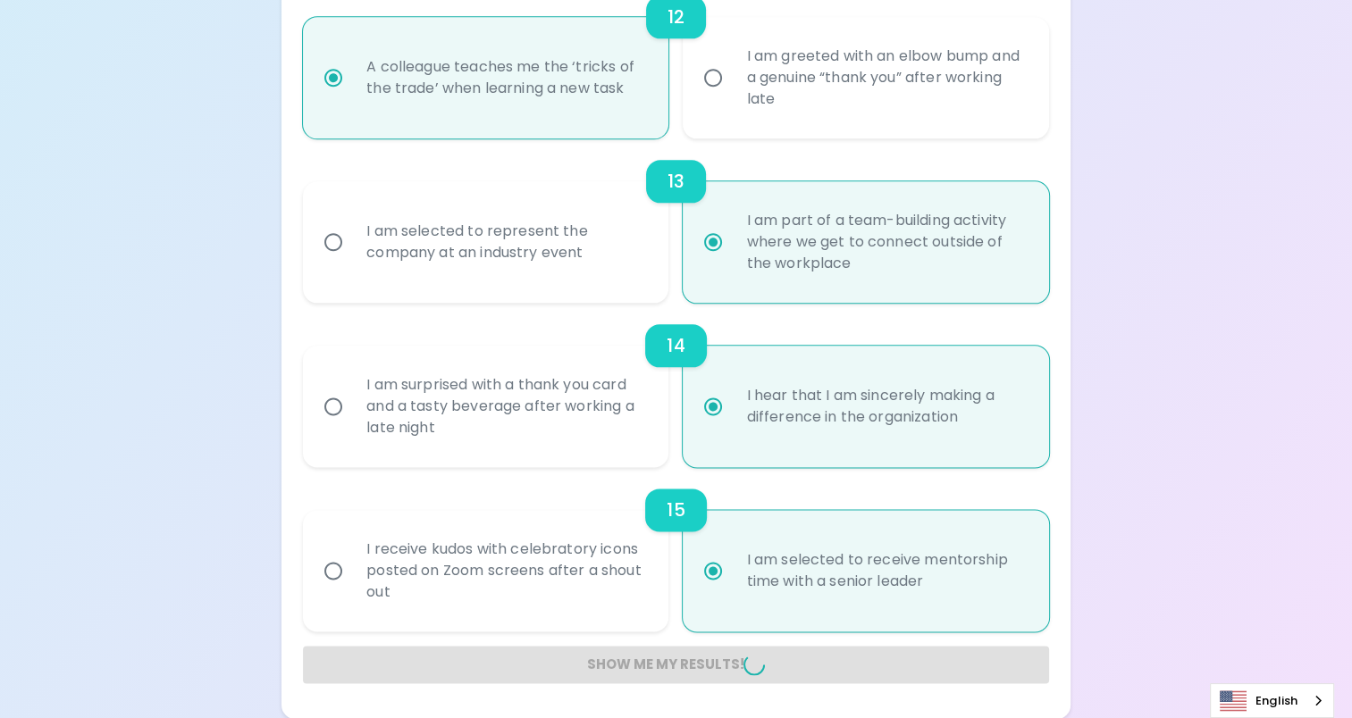
radio input "false"
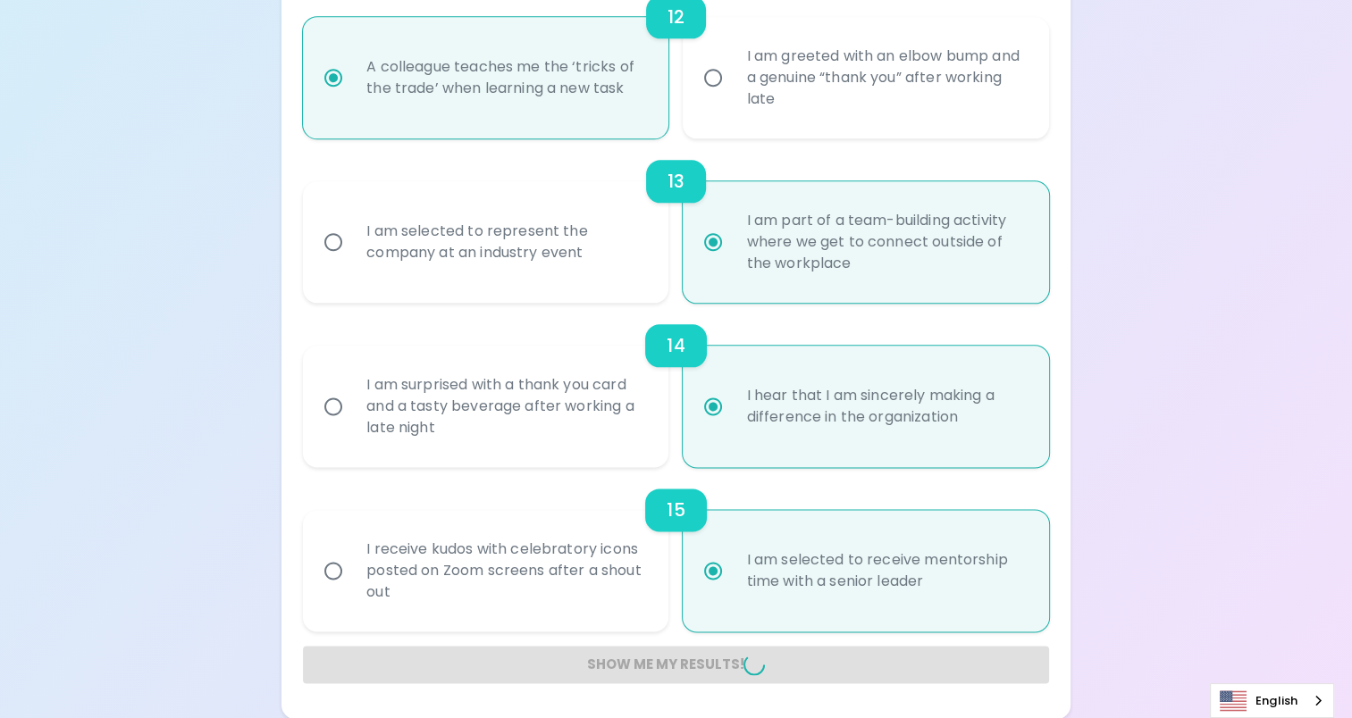
radio input "false"
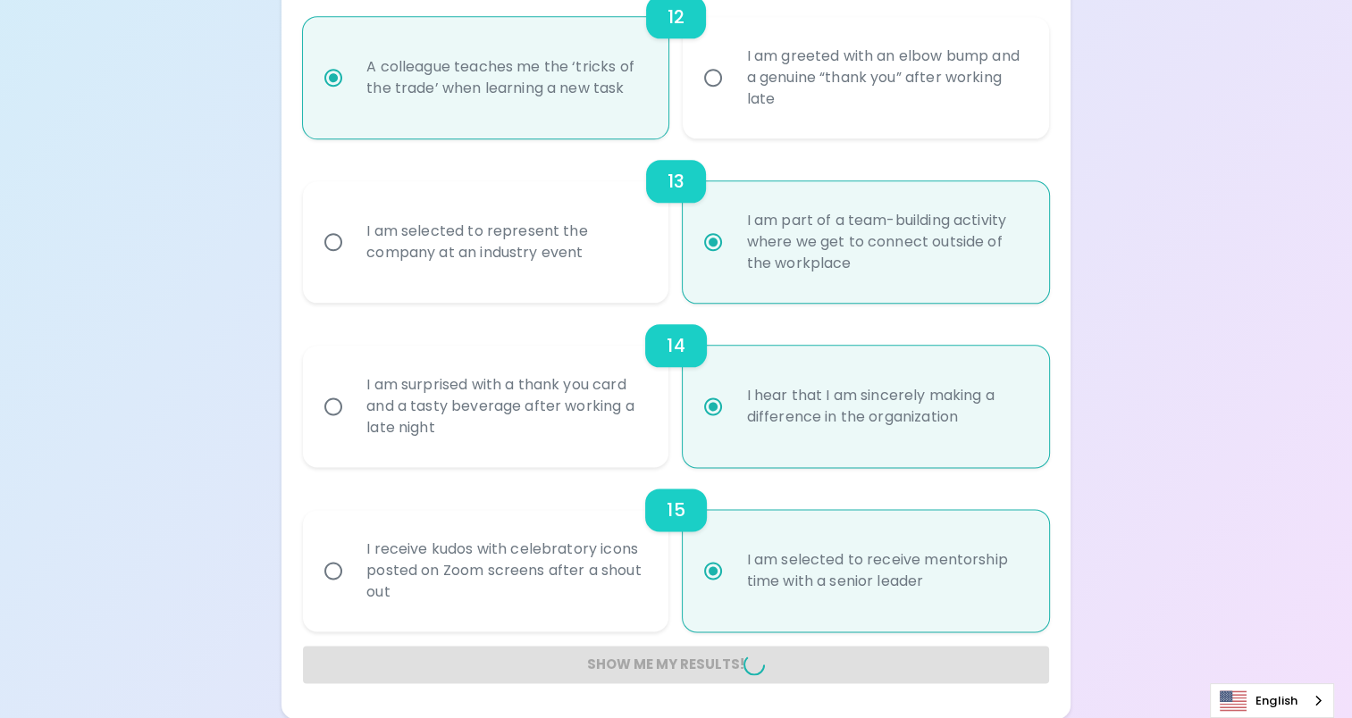
radio input "false"
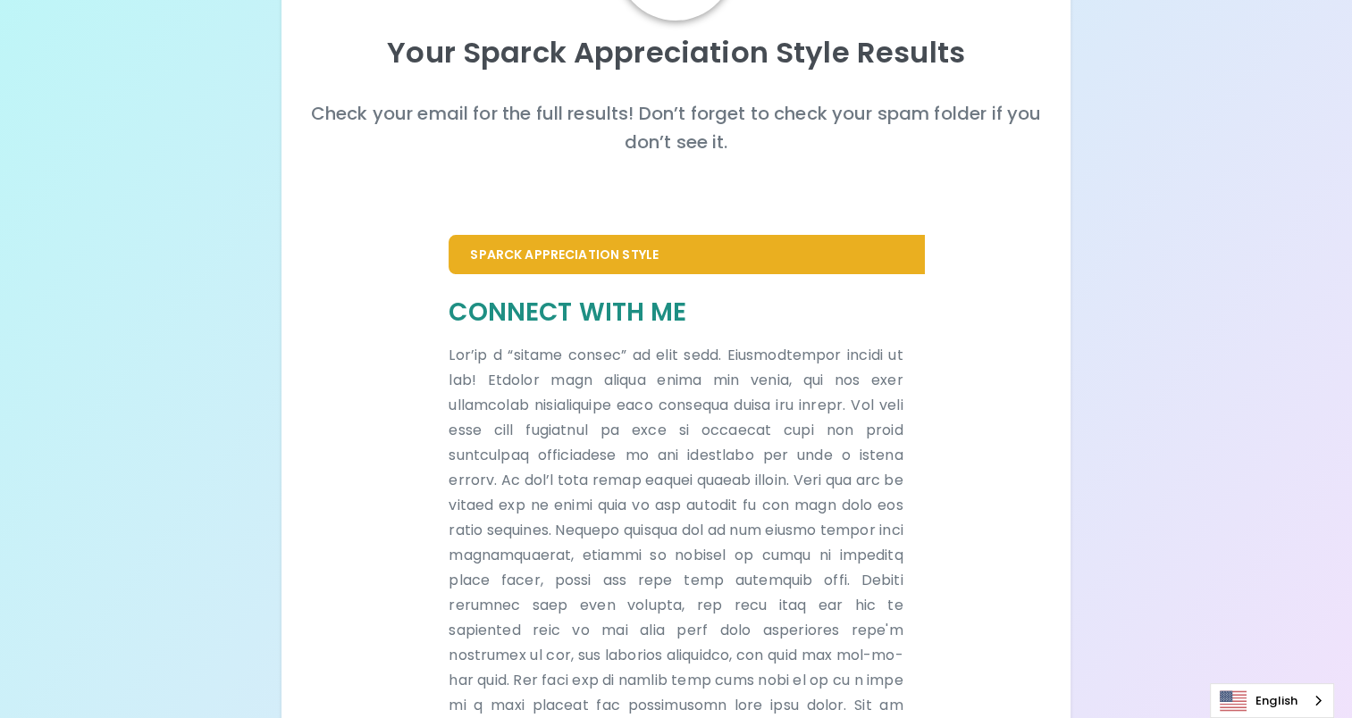
scroll to position [0, 0]
